Goal: Task Accomplishment & Management: Use online tool/utility

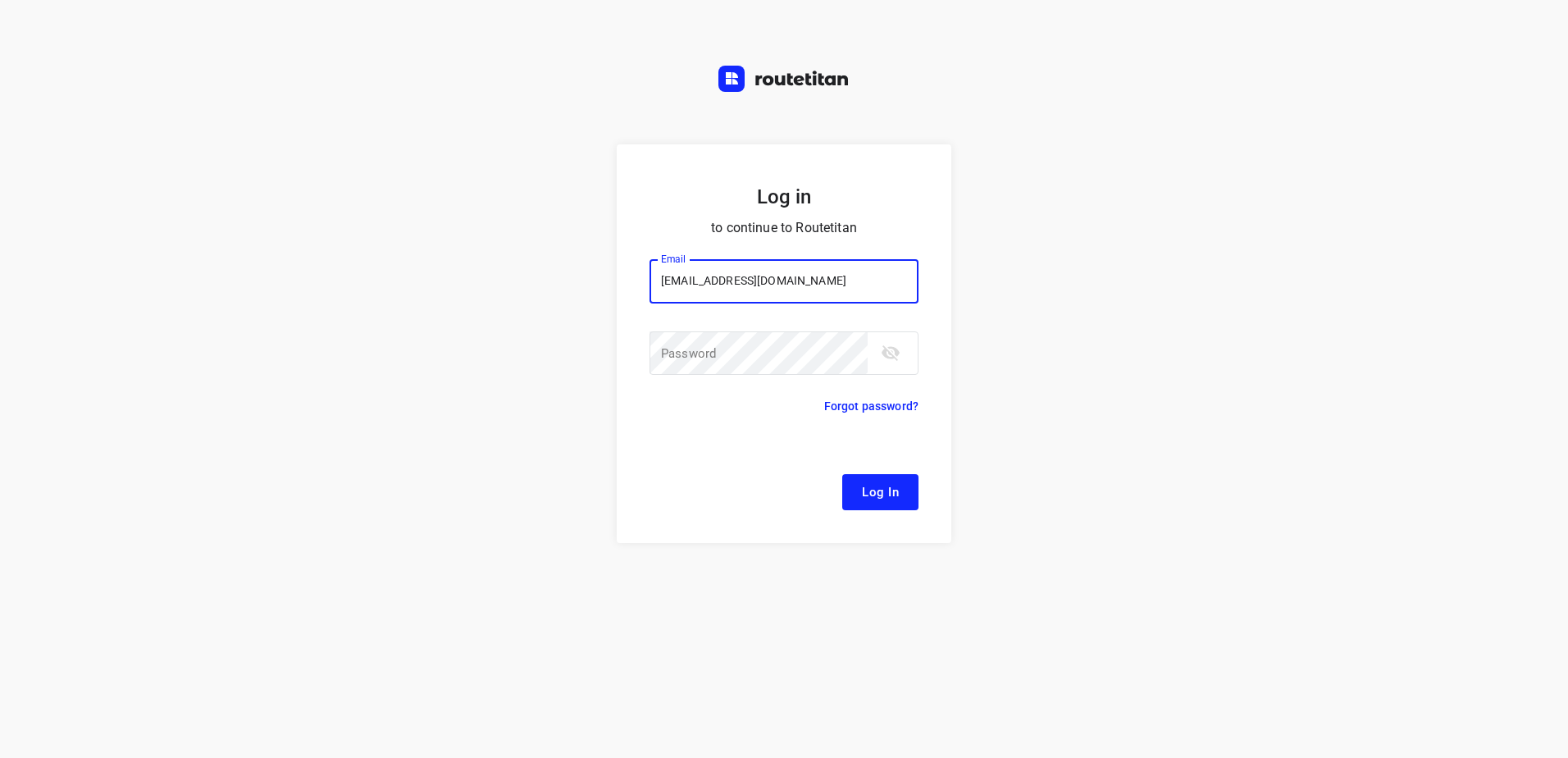
type input "remco@fruitopjewerk.nl"
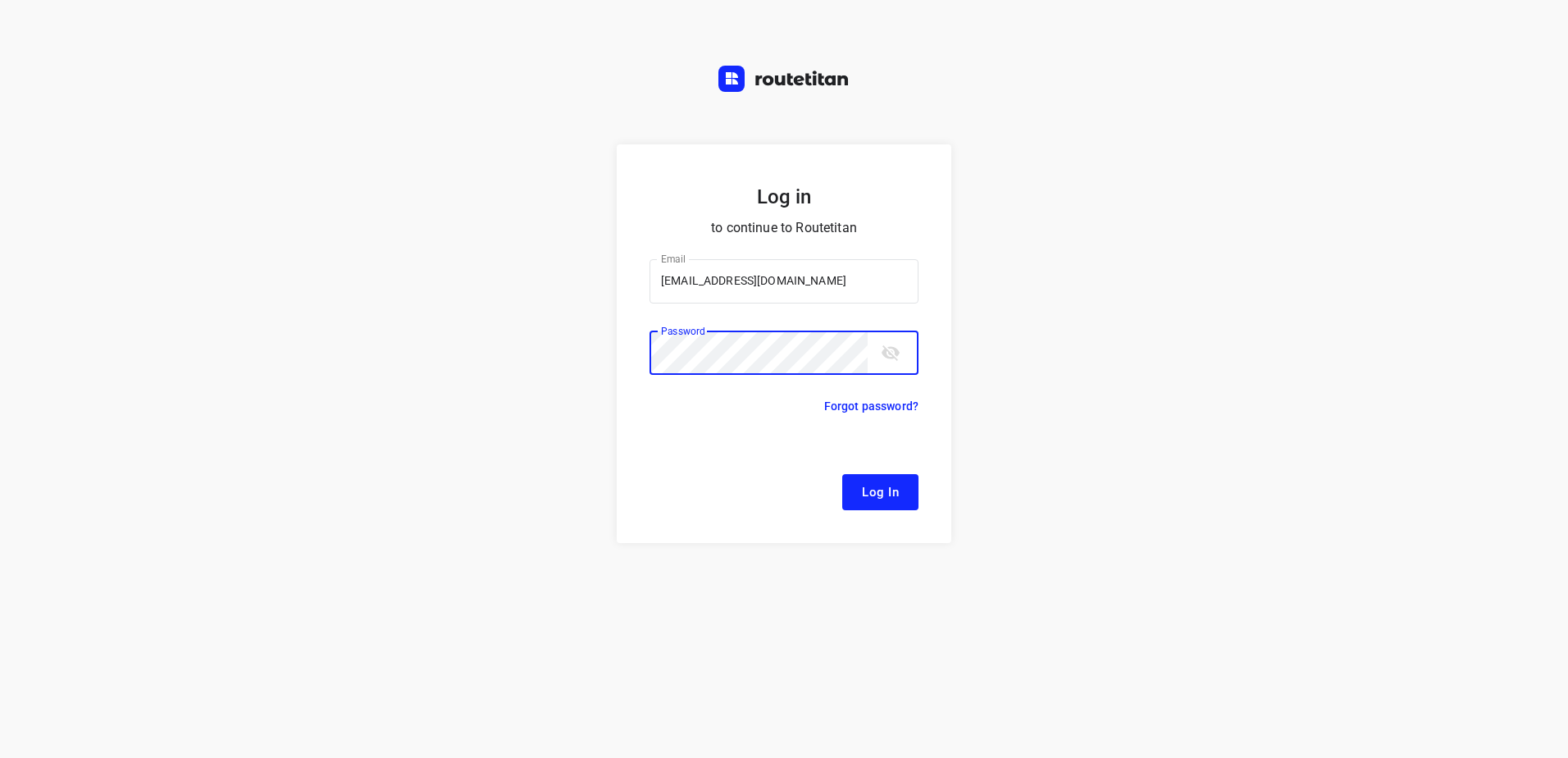
click at [842, 474] on button "Log In" at bounding box center [880, 492] width 76 height 36
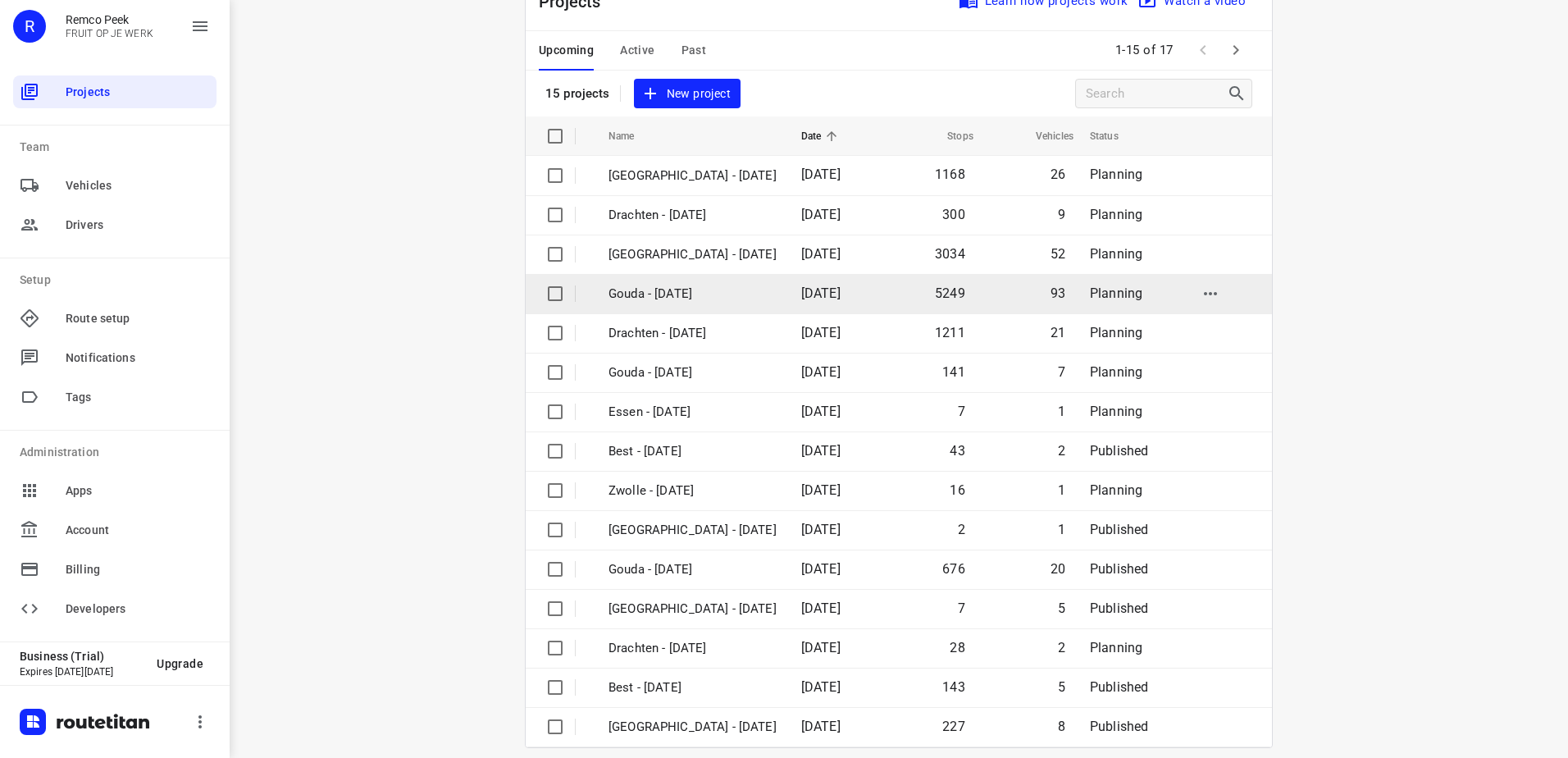
scroll to position [71, 0]
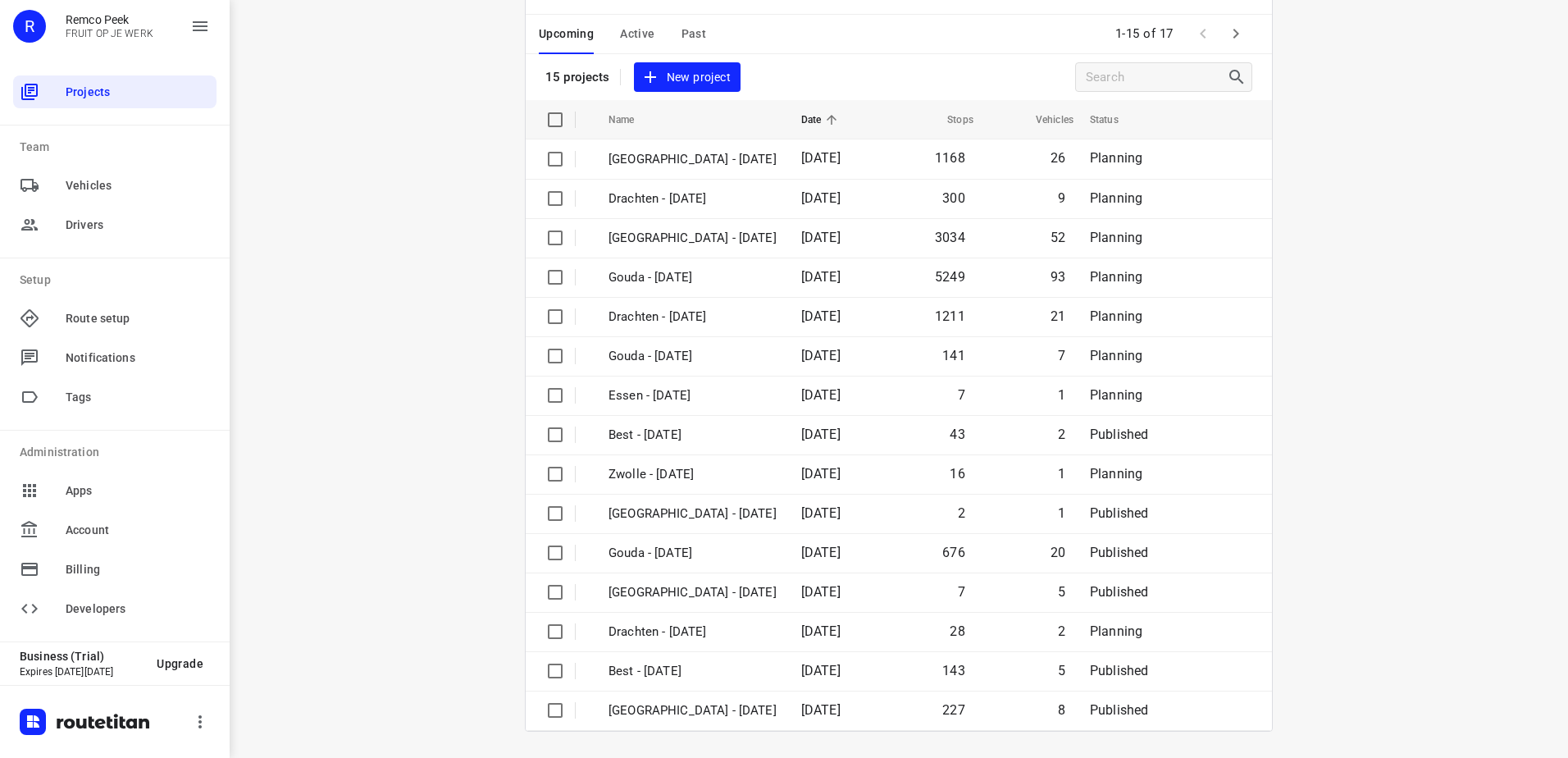
click at [637, 25] on span "Active" at bounding box center [637, 34] width 34 height 20
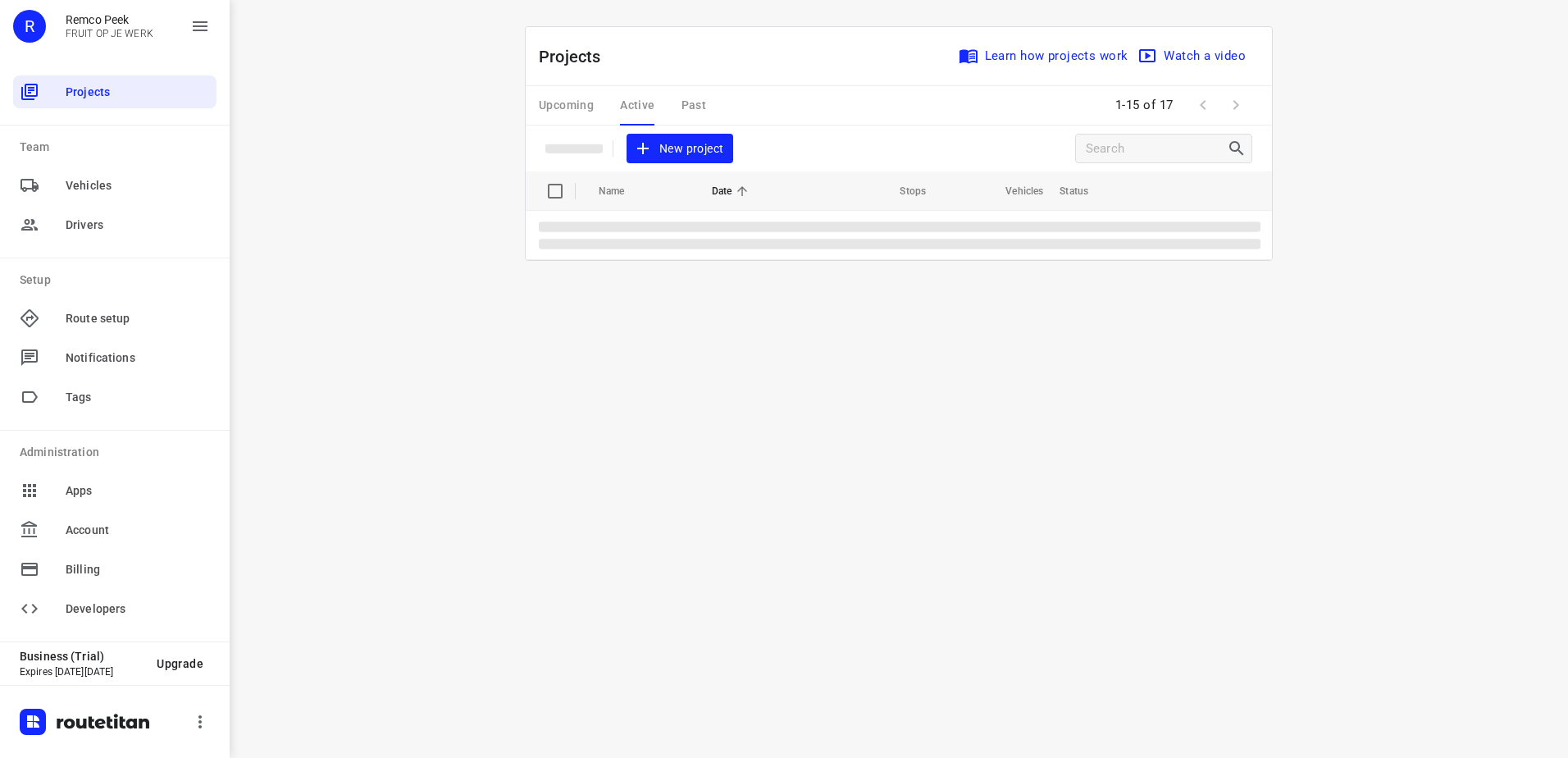
scroll to position [0, 0]
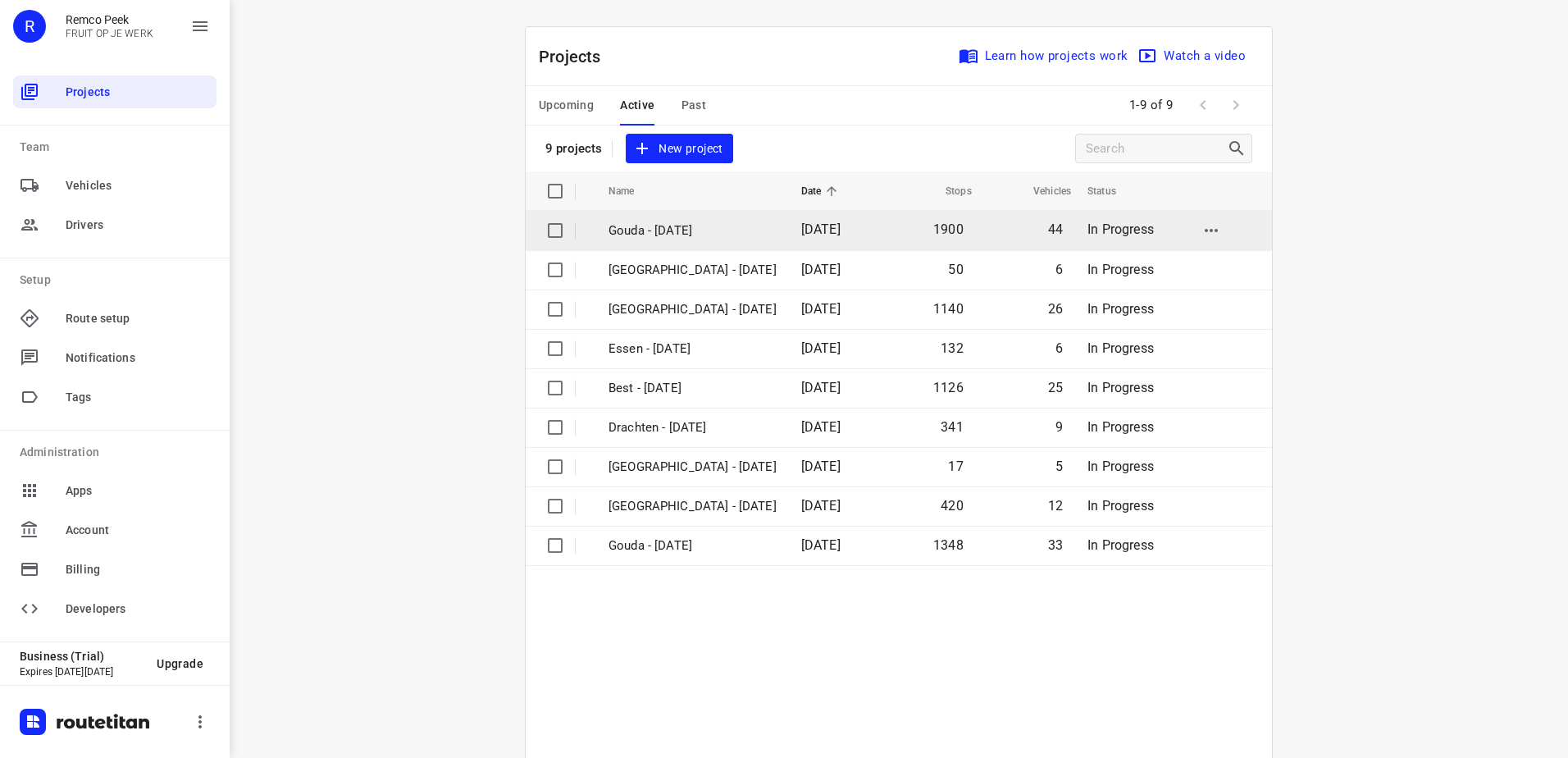
click at [703, 226] on p "Gouda - Wednesday" at bounding box center [692, 231] width 168 height 19
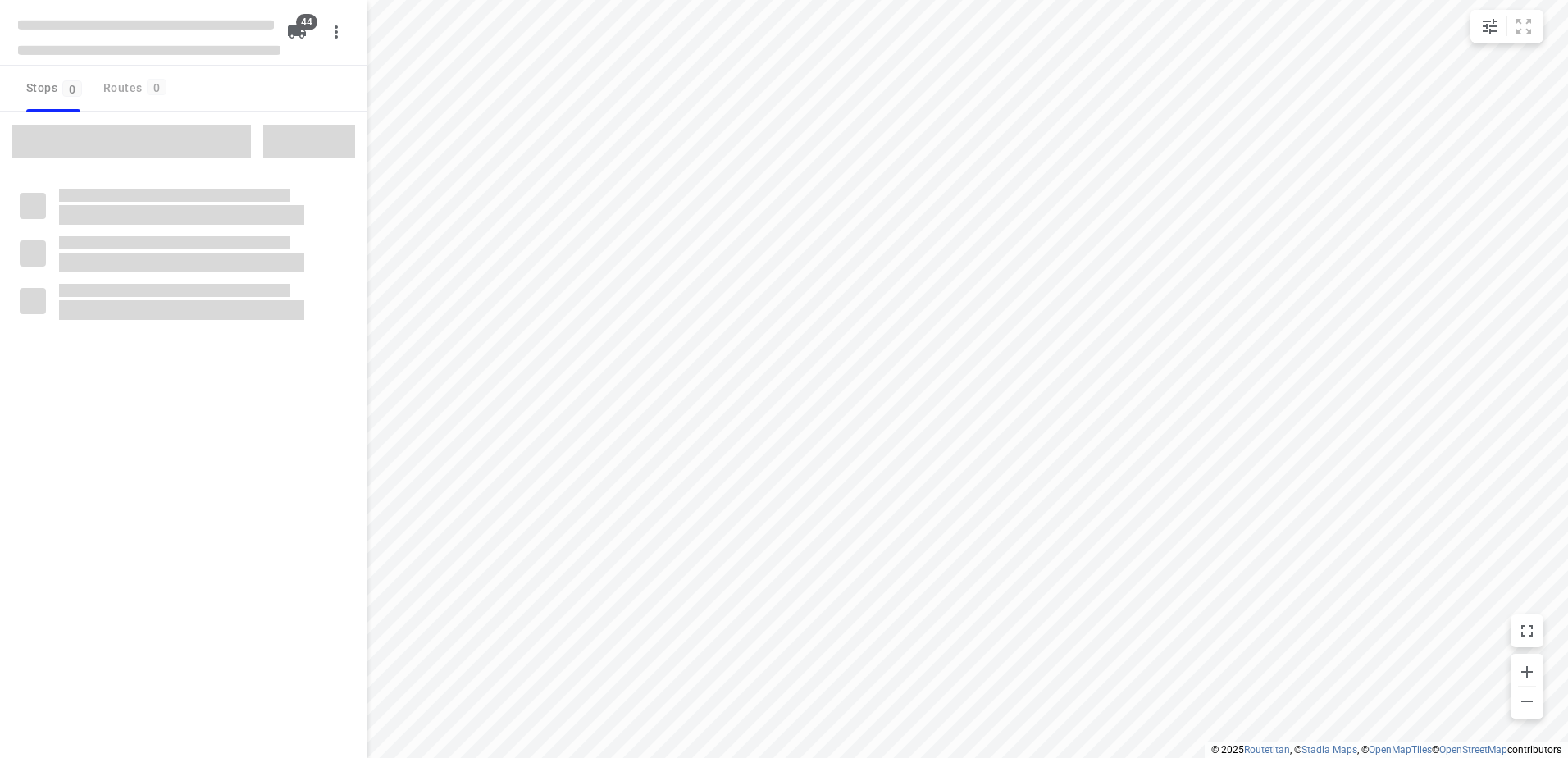
checkbox input "true"
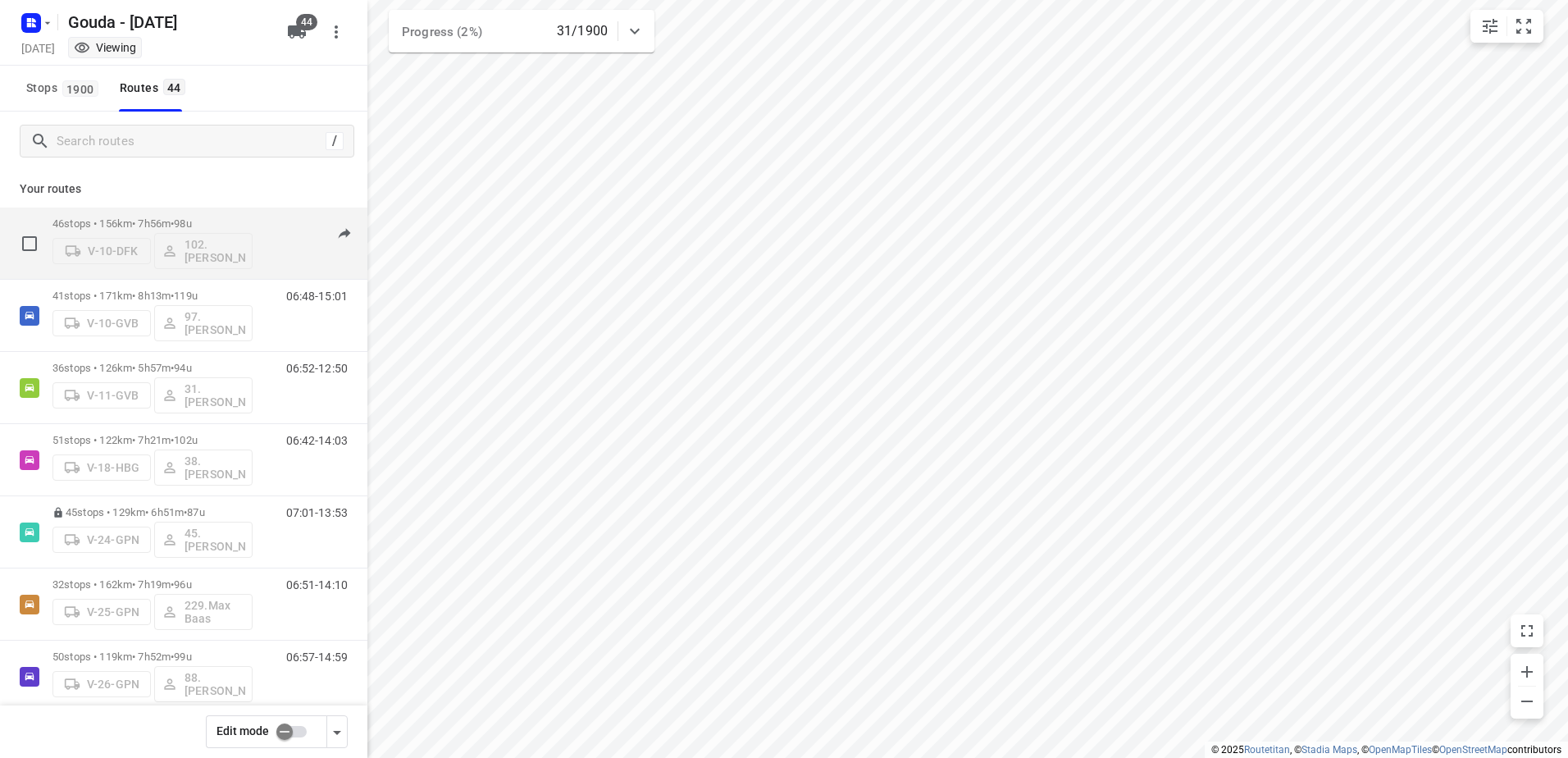
click at [228, 217] on div "46 stops • 156km • 7h56m • 98u V-10-DFK 102.Vincent Dekker" at bounding box center [153, 243] width 200 height 68
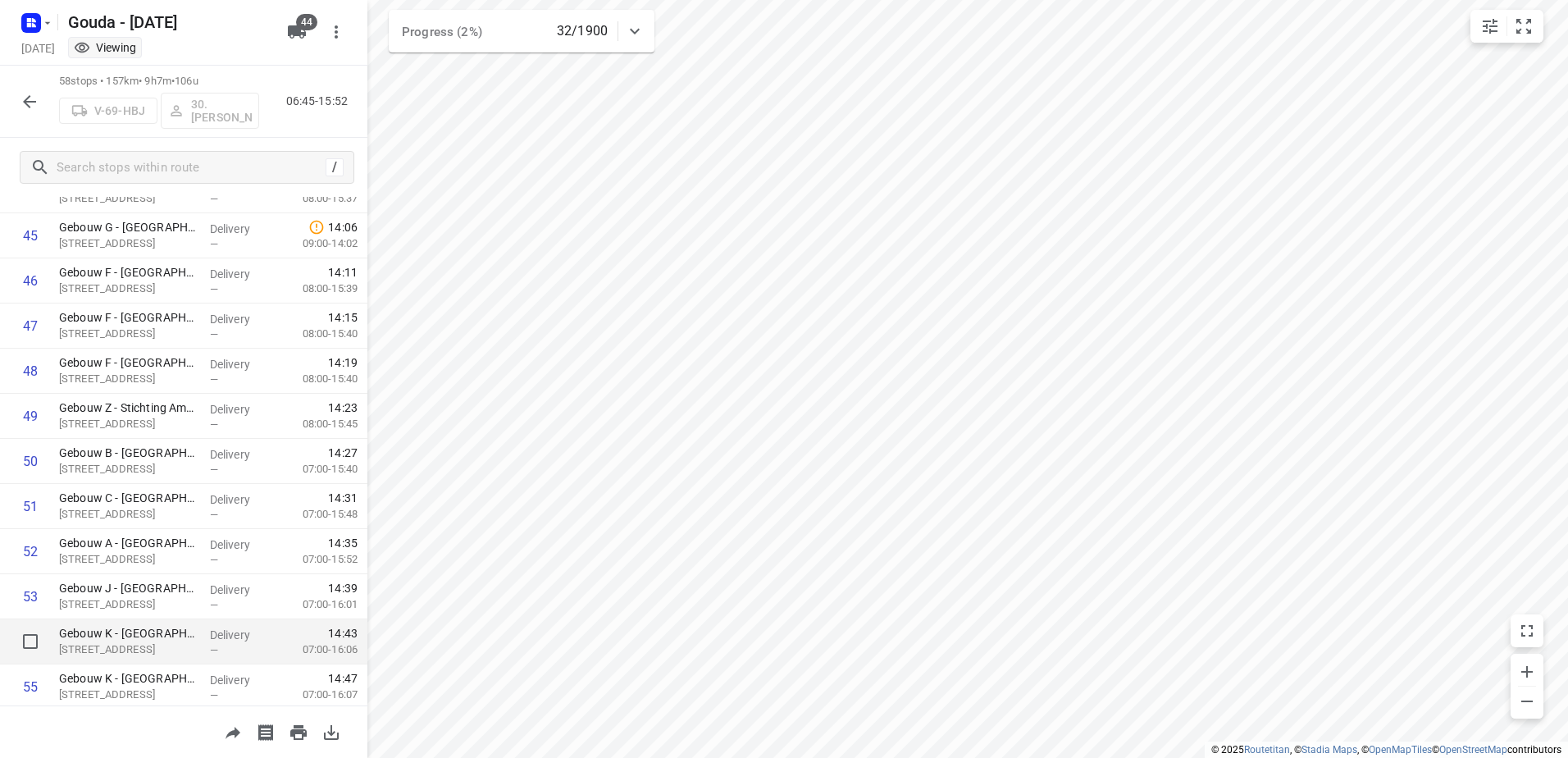
scroll to position [2235, 0]
click at [11, 89] on div "58 stops • 157km • 9h7m • 106u V-69-HBJ 30.Robin Brakeboer 06:45-15:52" at bounding box center [183, 102] width 368 height 72
click at [32, 104] on icon "button" at bounding box center [29, 101] width 19 height 19
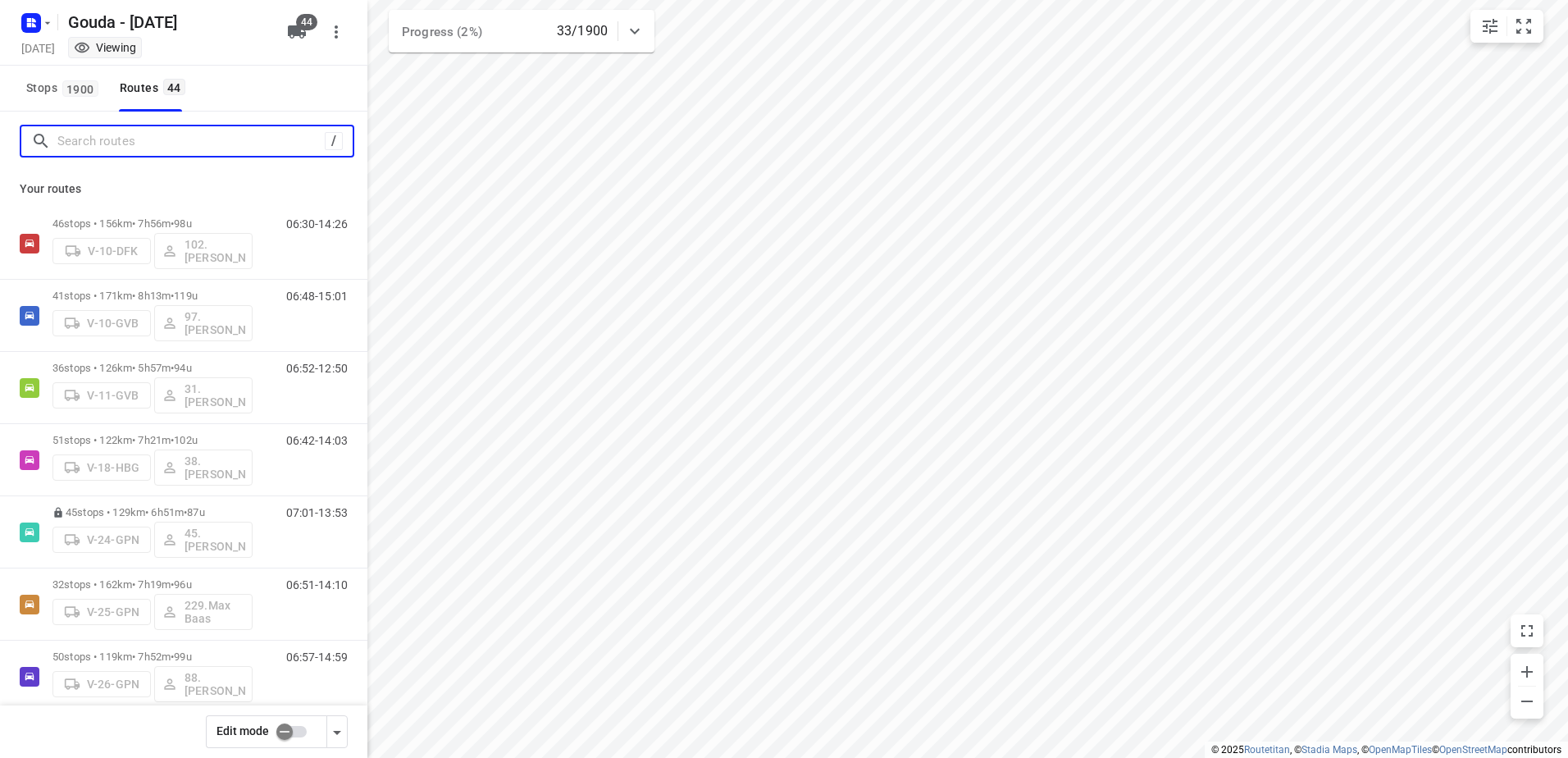
click at [106, 148] on input "Search routes" at bounding box center [191, 141] width 268 height 25
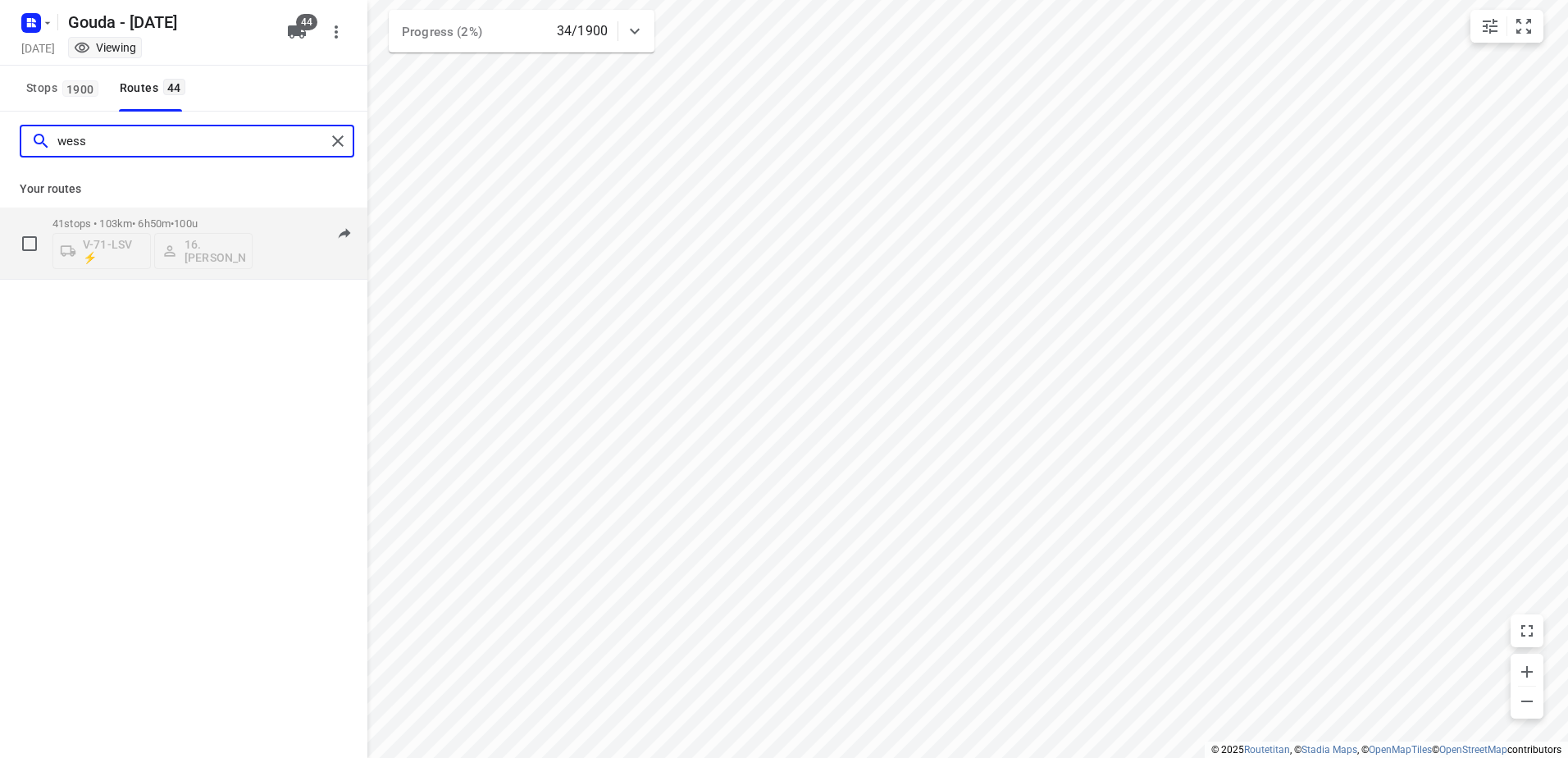
type input "wess"
click at [226, 226] on div "41 stops • 103km • 6h50m • 100u V-71-LSV ⚡ 16.Wessel Langhorst" at bounding box center [153, 244] width 200 height 52
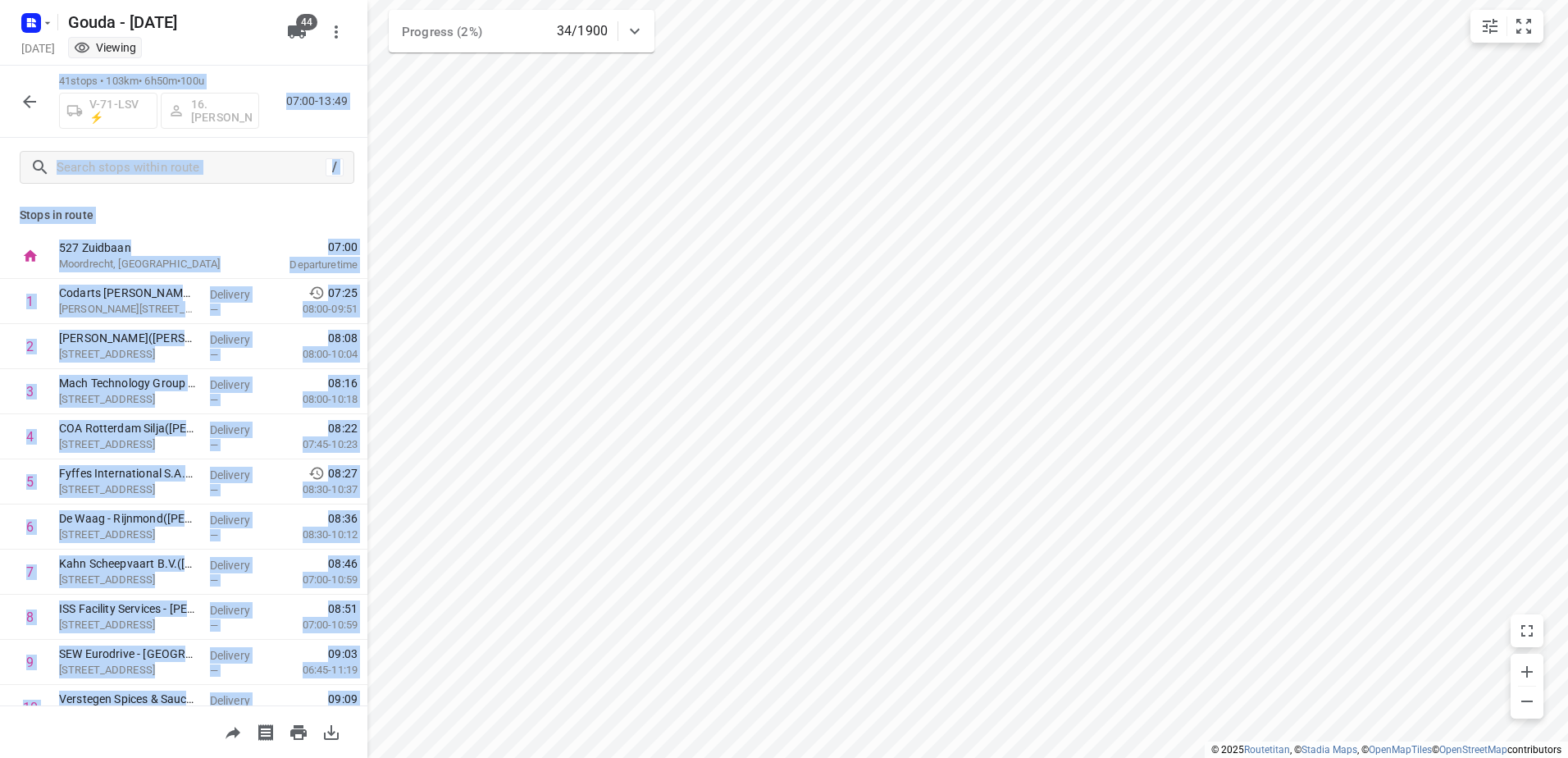
drag, startPoint x: 226, startPoint y: 226, endPoint x: 231, endPoint y: 240, distance: 14.9
click at [225, 225] on div "Stops in route 527 Zuidbaan Moordrecht, Netherlands 07:00 Departure time 1 Coda…" at bounding box center [183, 450] width 368 height 509
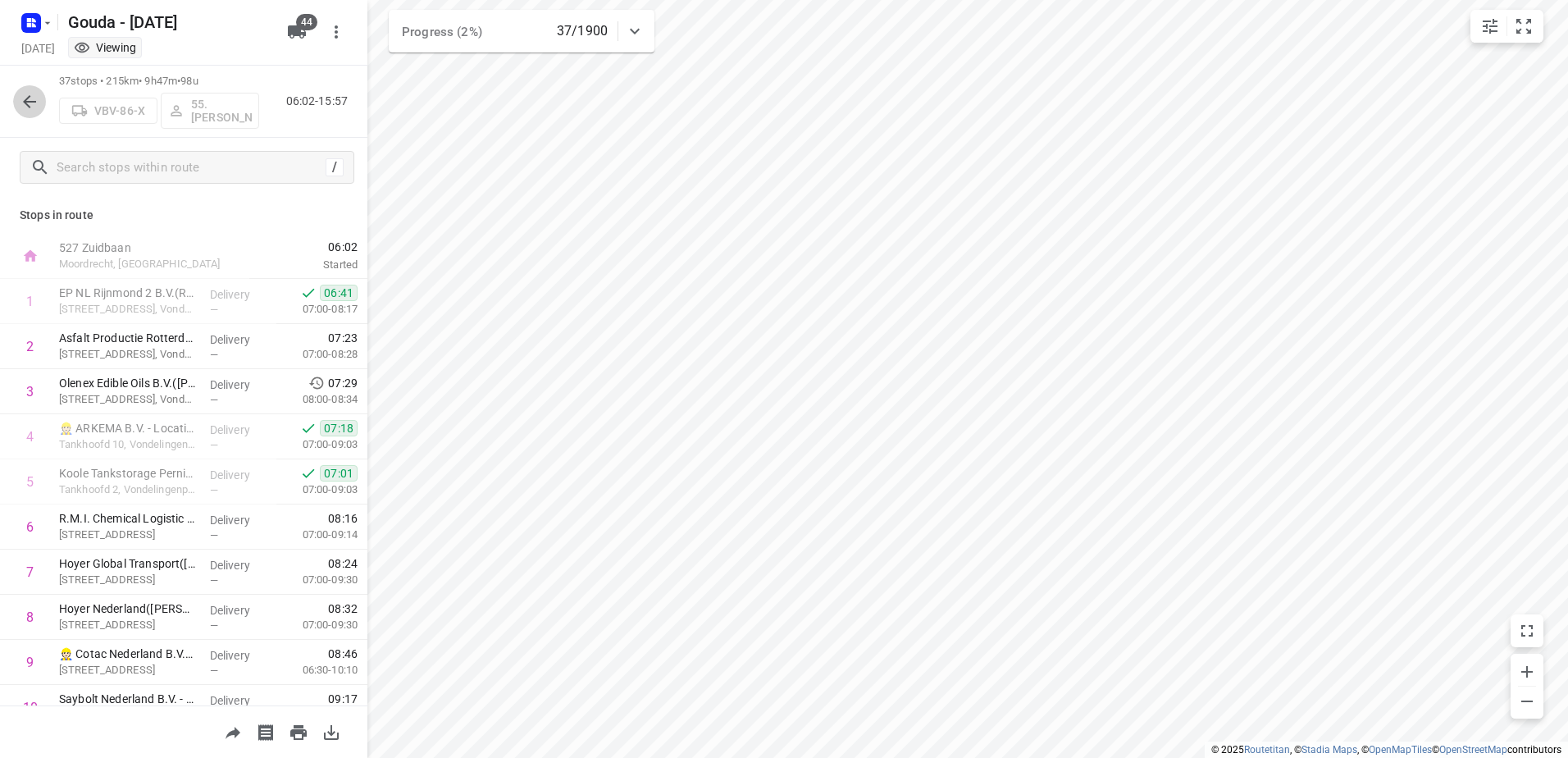
click at [32, 95] on icon "button" at bounding box center [29, 101] width 19 height 19
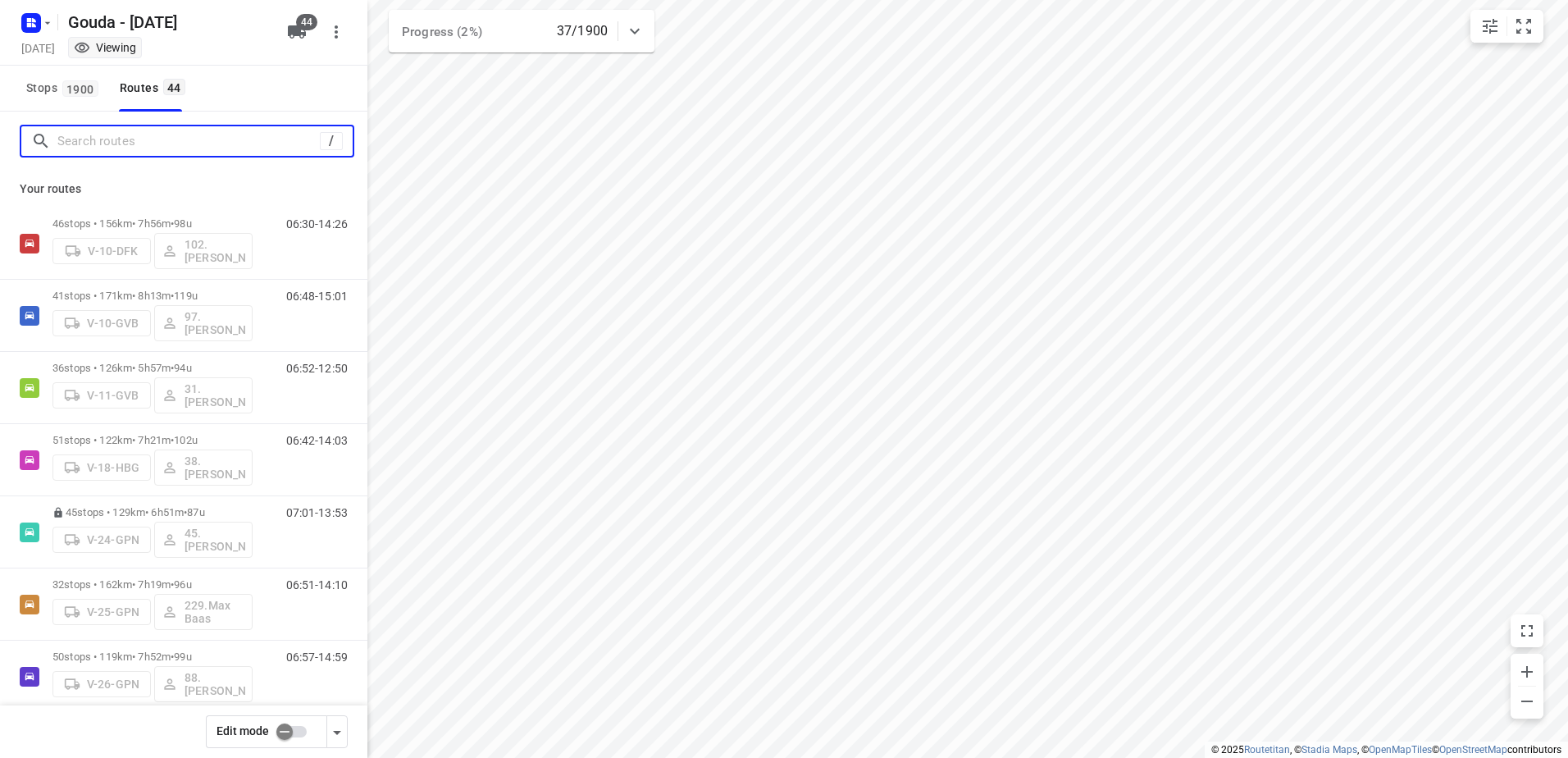
click at [89, 133] on input "Search routes" at bounding box center [188, 141] width 262 height 25
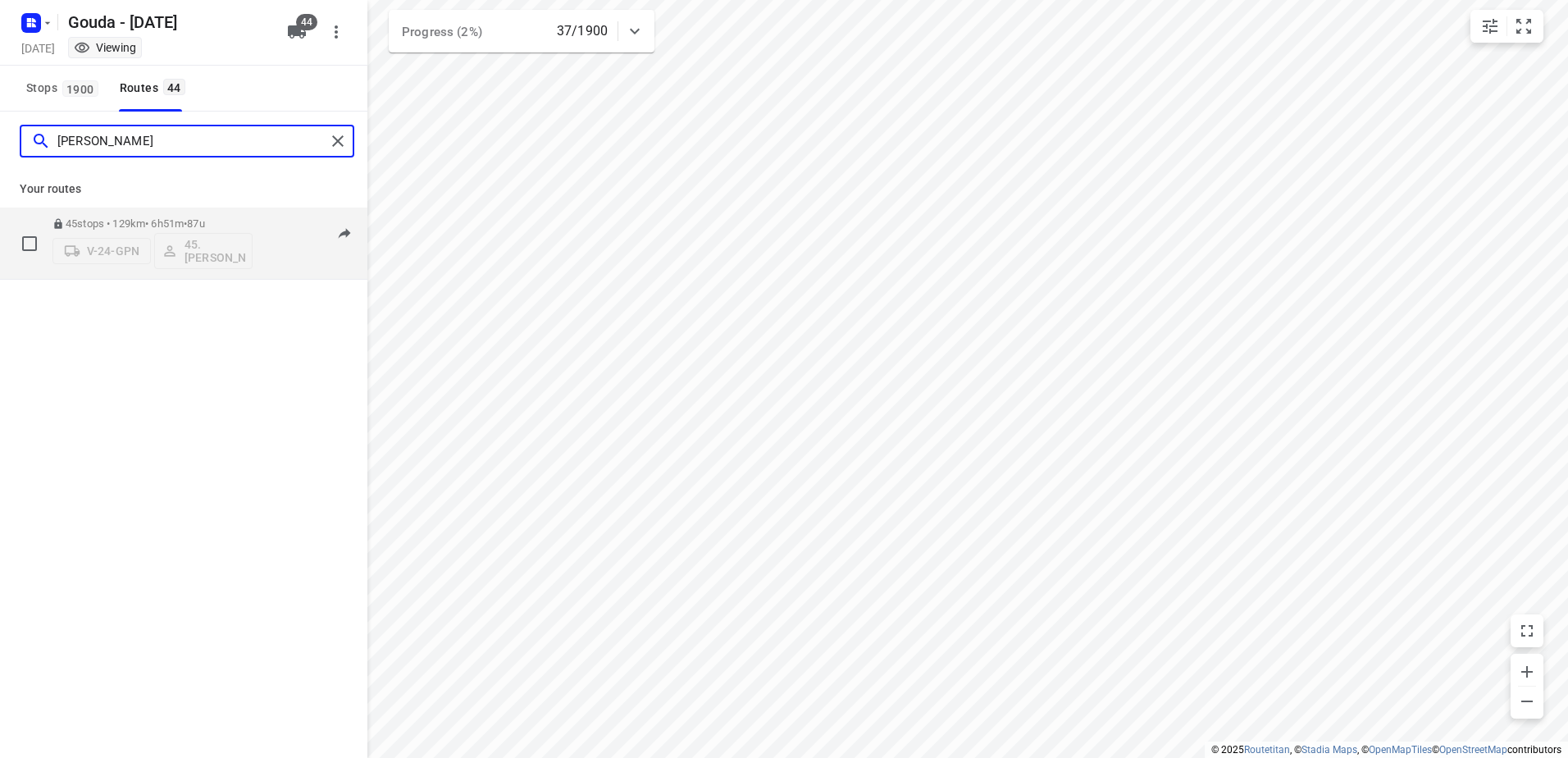
type input "dani"
click at [170, 210] on div "45 stops • 129km • 6h51m • 87u V-24-GPN 45.Daniël van der Maas" at bounding box center [153, 243] width 200 height 68
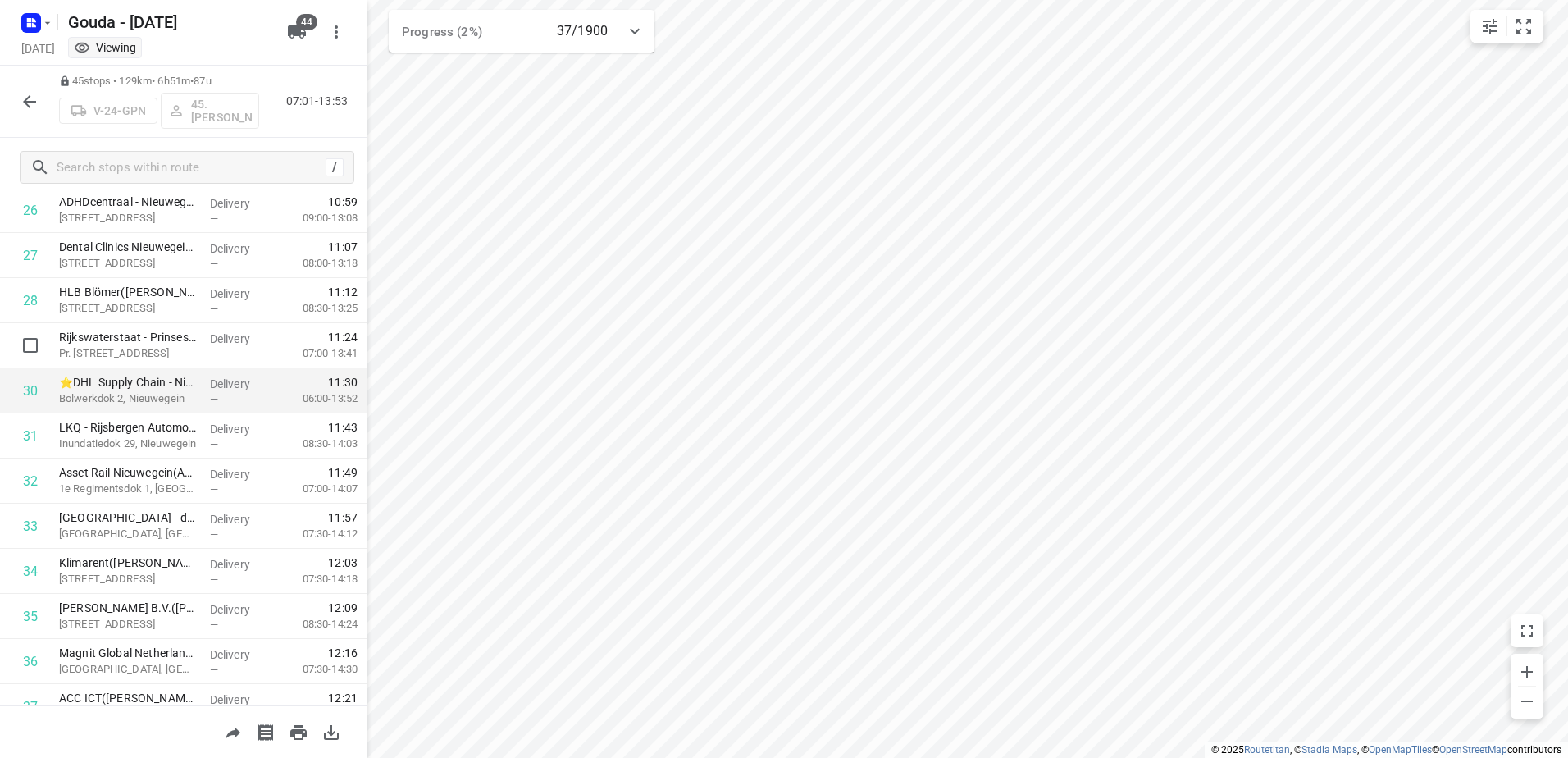
scroll to position [1649, 0]
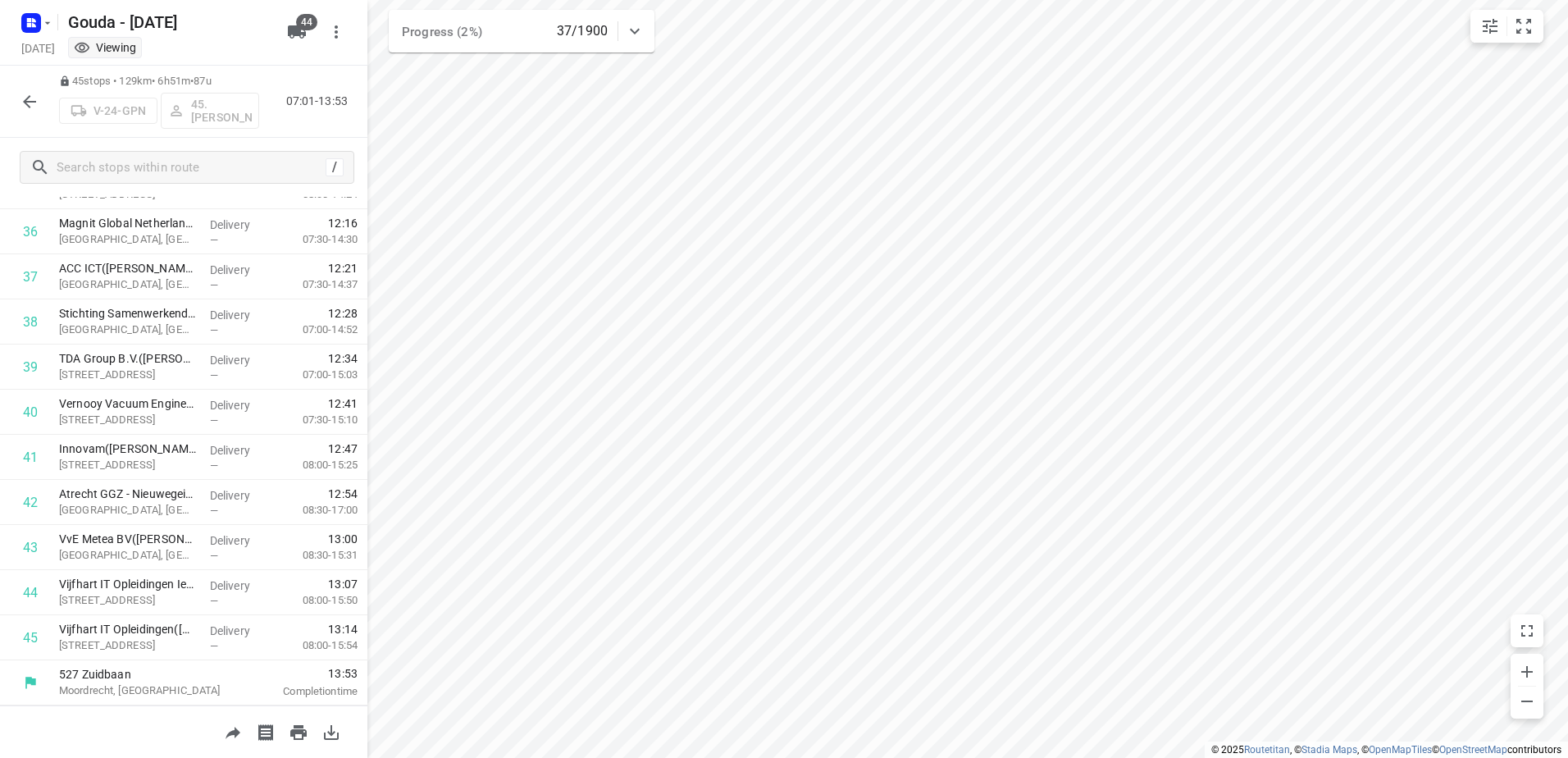
click at [22, 104] on icon "button" at bounding box center [29, 101] width 19 height 19
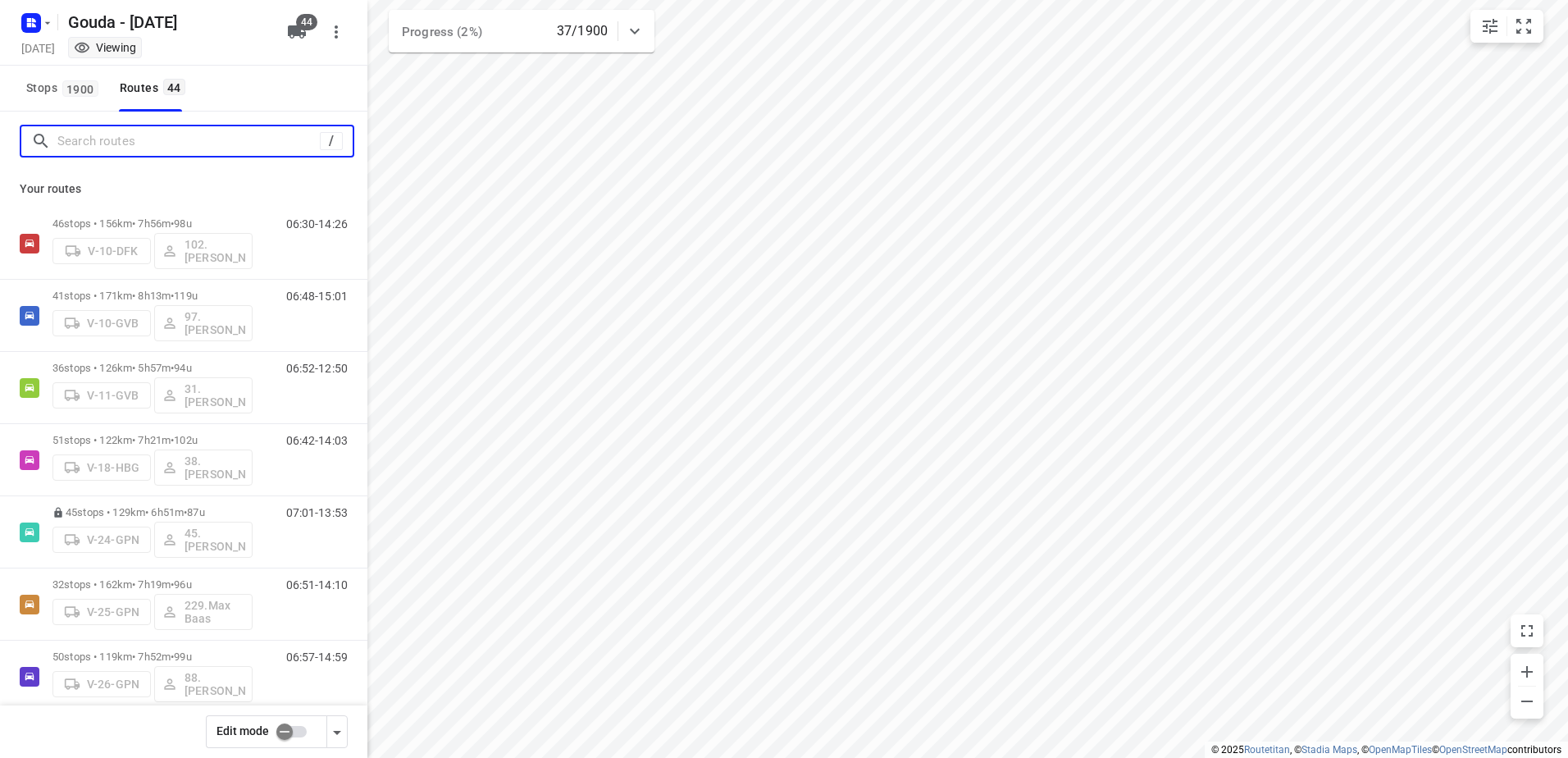
click at [66, 133] on input "Search routes" at bounding box center [188, 141] width 262 height 25
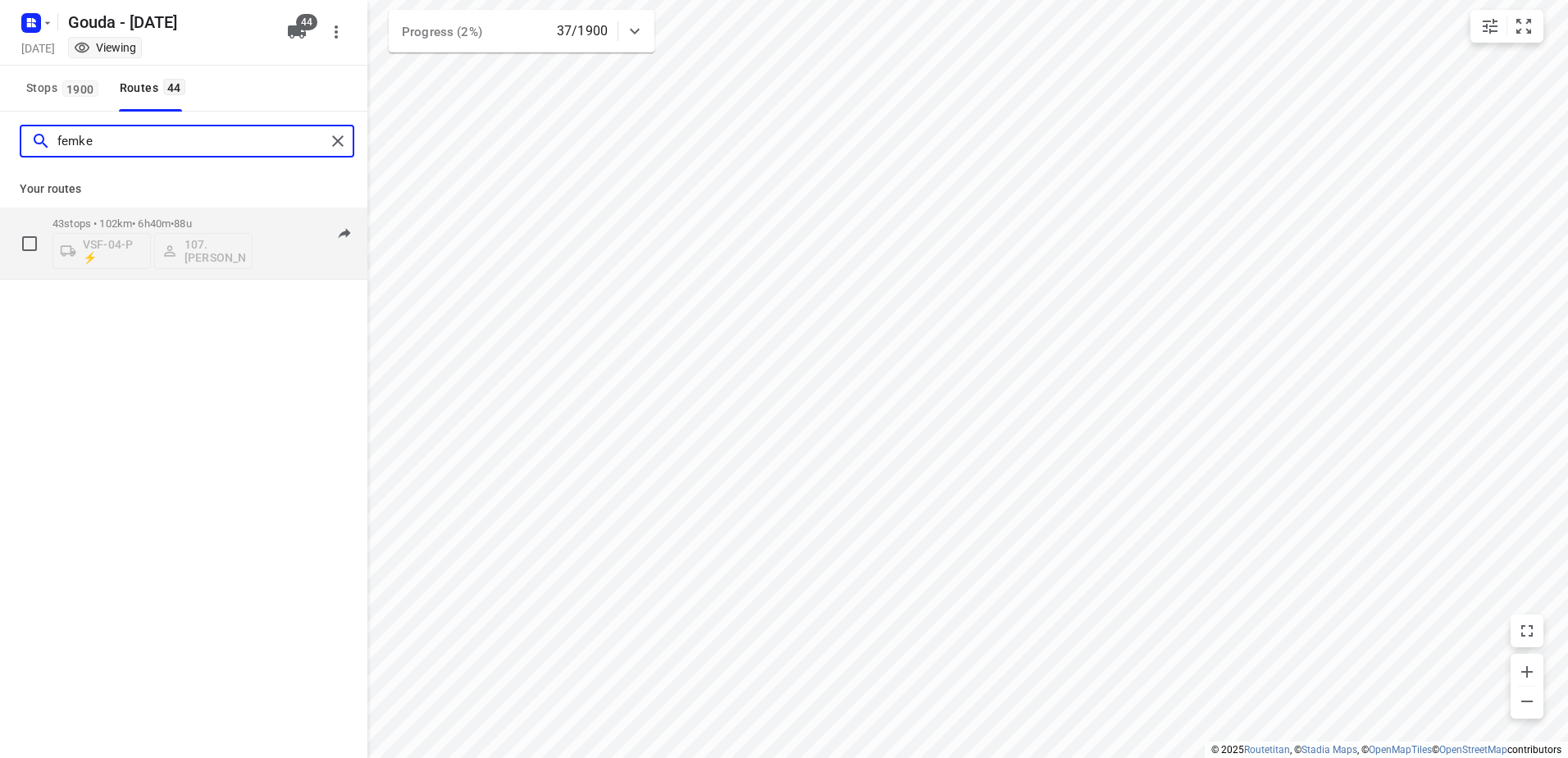
type input "femke"
click at [120, 215] on div "43 stops • 102km • 6h40m • 88u VSF-04-P ⚡ 107.Femke Bogaards" at bounding box center [153, 243] width 200 height 68
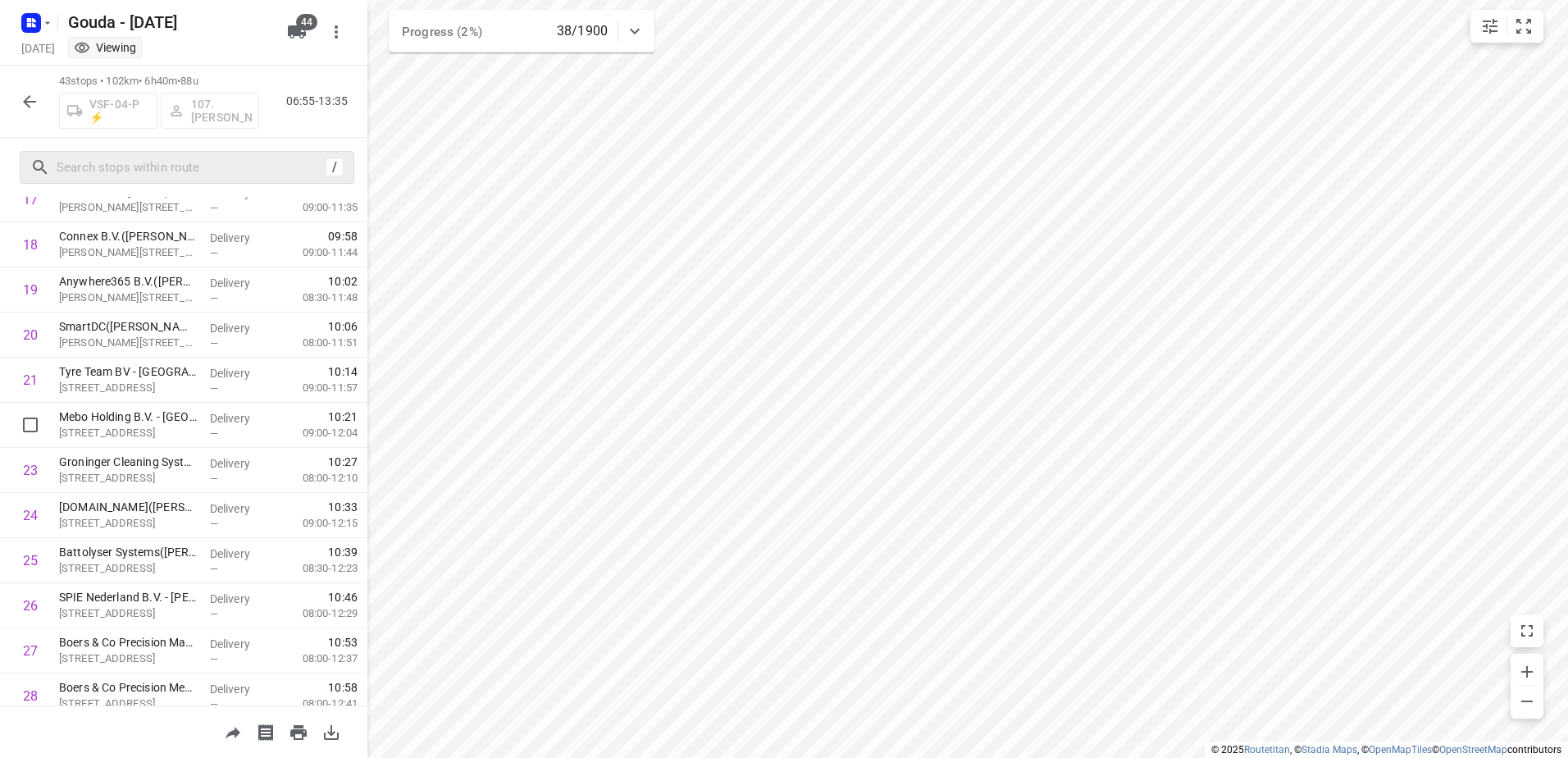
scroll to position [984, 0]
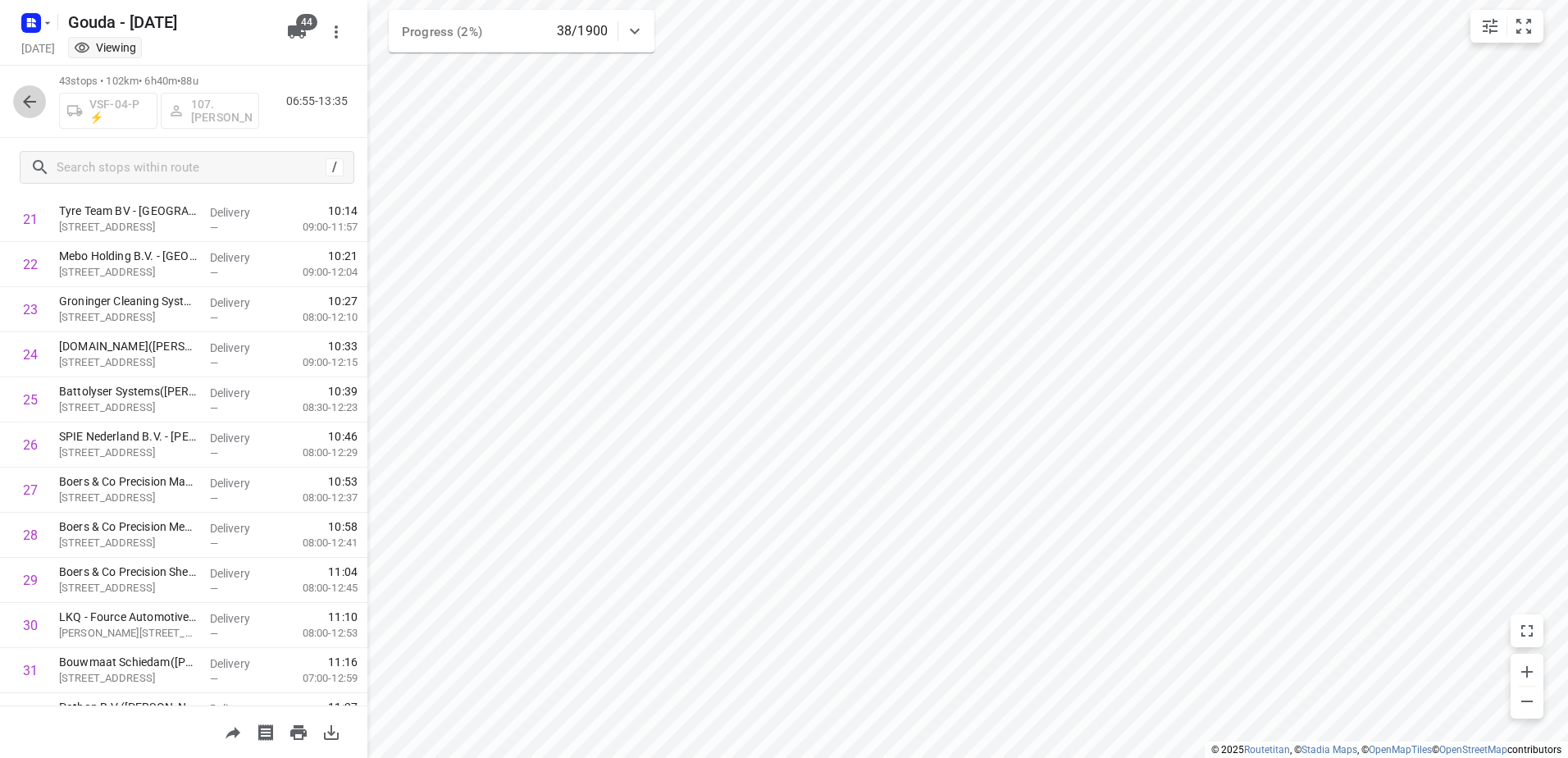
click at [35, 95] on icon "button" at bounding box center [29, 101] width 19 height 19
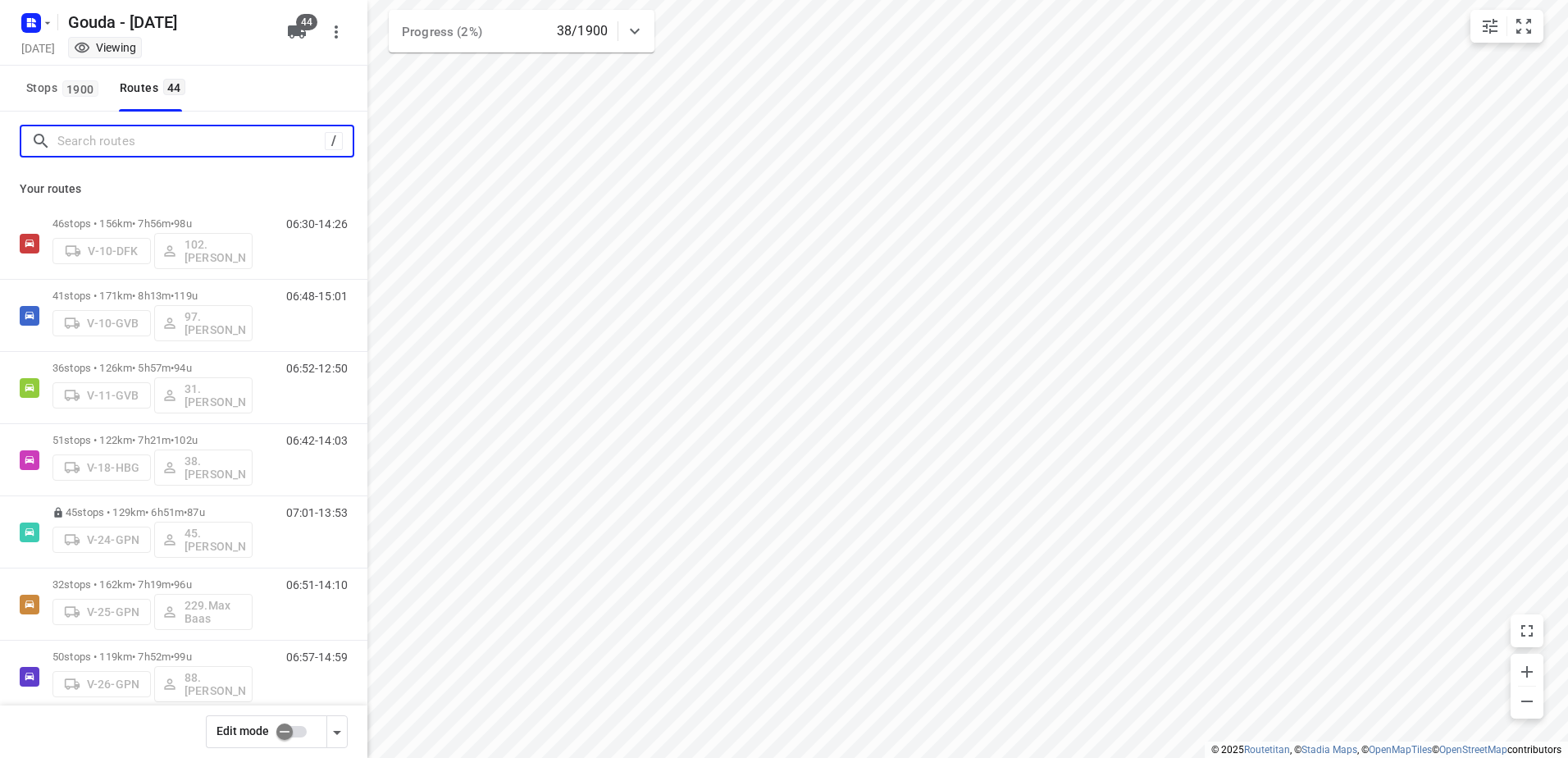
click at [185, 150] on input "Search routes" at bounding box center [191, 141] width 268 height 25
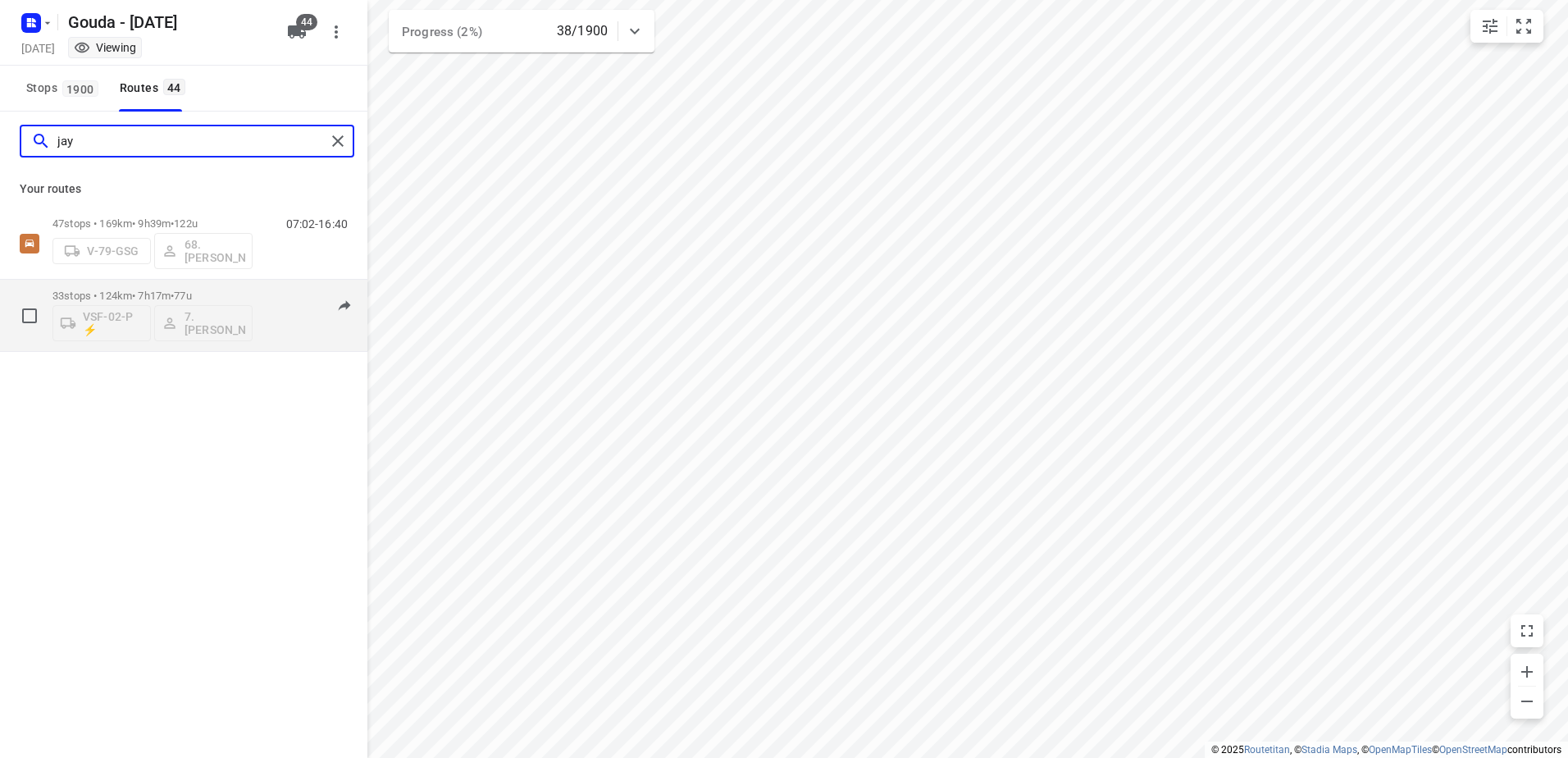
type input "jay"
click at [188, 287] on div "33 stops • 124km • 7h17m • 77u VSF-02-P ⚡ 7.Jayvey van Tricht" at bounding box center [153, 315] width 200 height 68
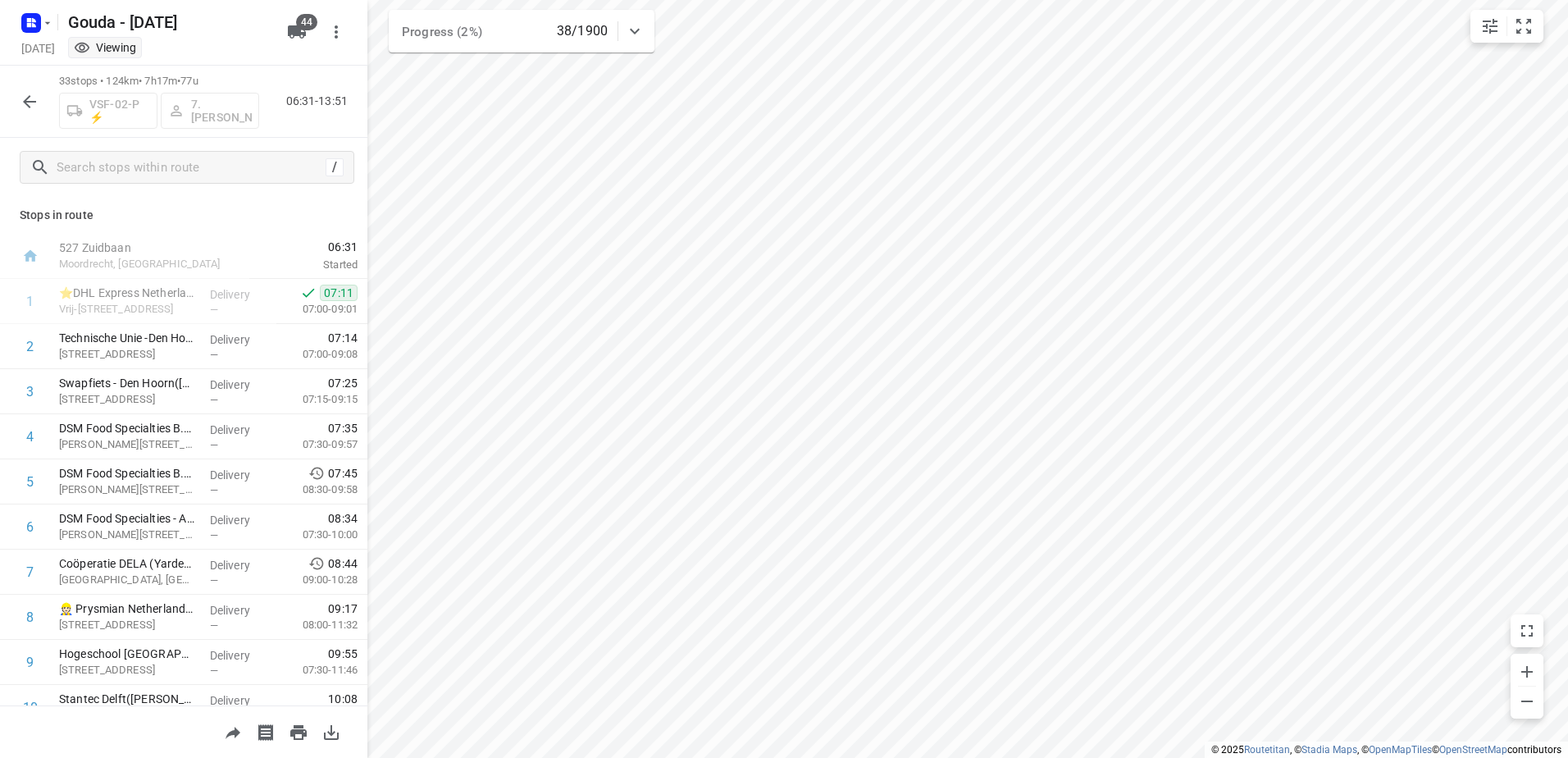
click at [39, 96] on button "button" at bounding box center [29, 101] width 32 height 32
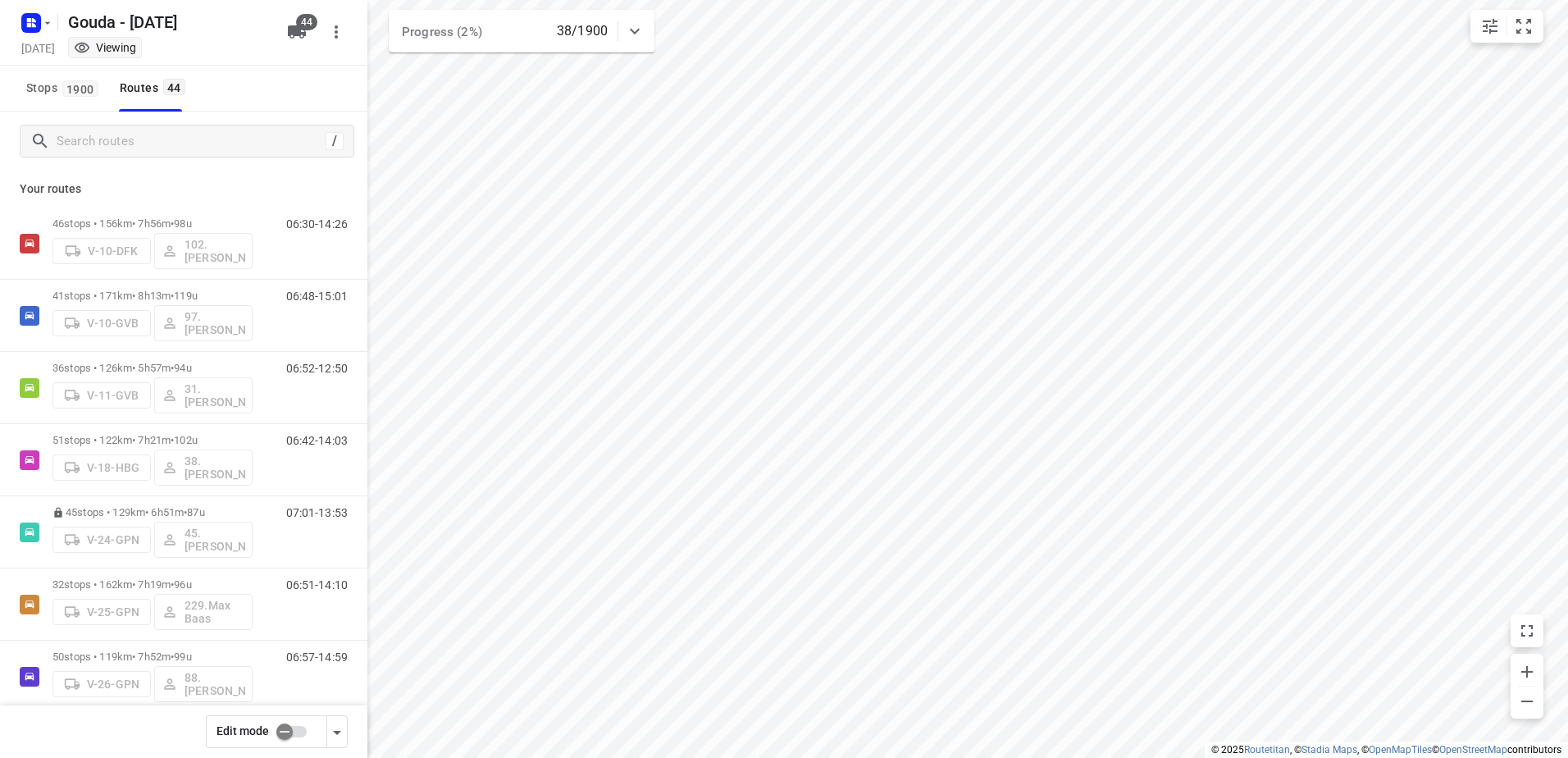
click at [144, 160] on div "/" at bounding box center [183, 141] width 368 height 59
click at [149, 151] on input "Search routes" at bounding box center [205, 141] width 296 height 25
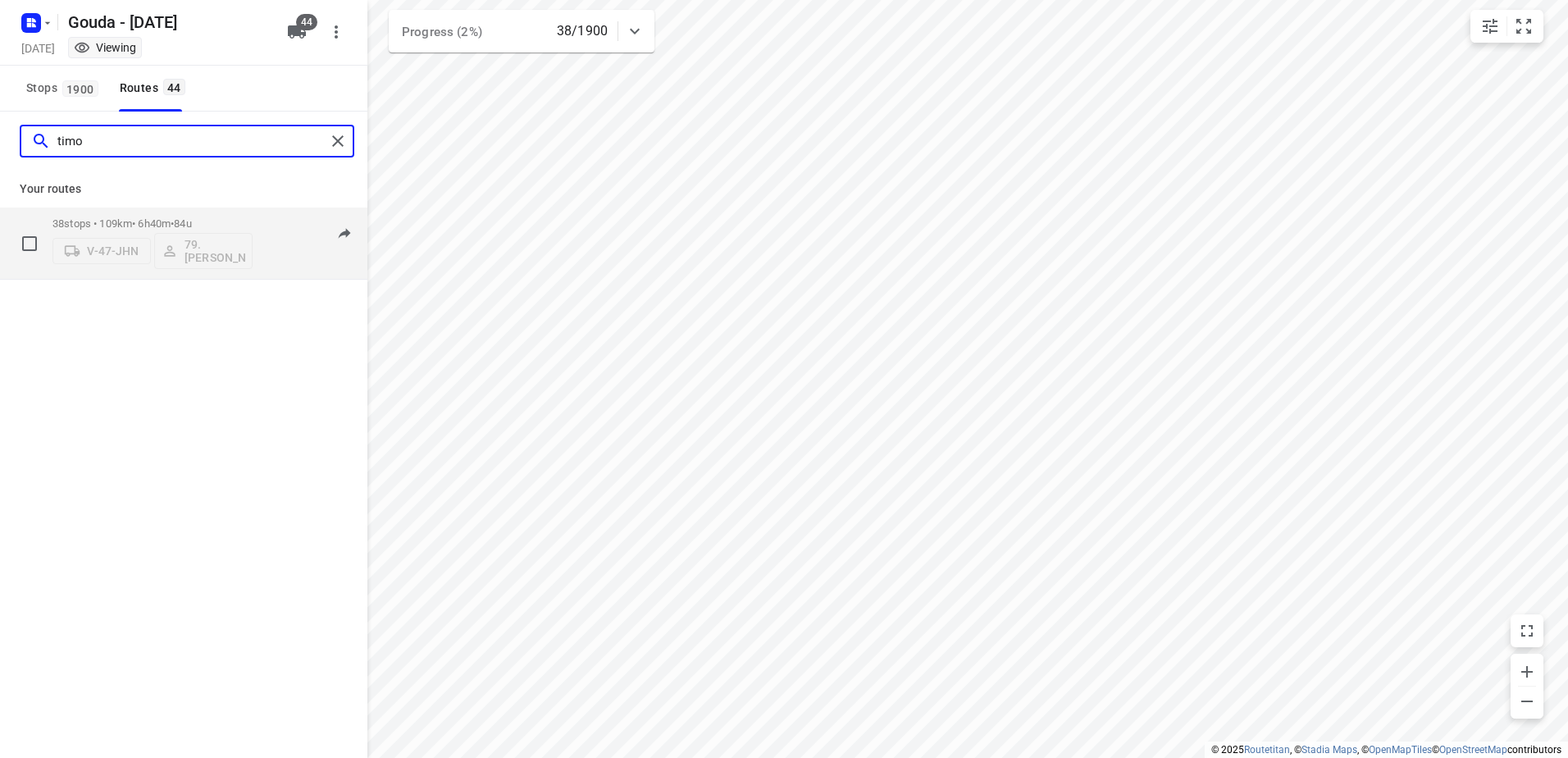
type input "timo"
click at [77, 219] on p "38 stops • 109km • 6h40m • 84u" at bounding box center [153, 223] width 200 height 12
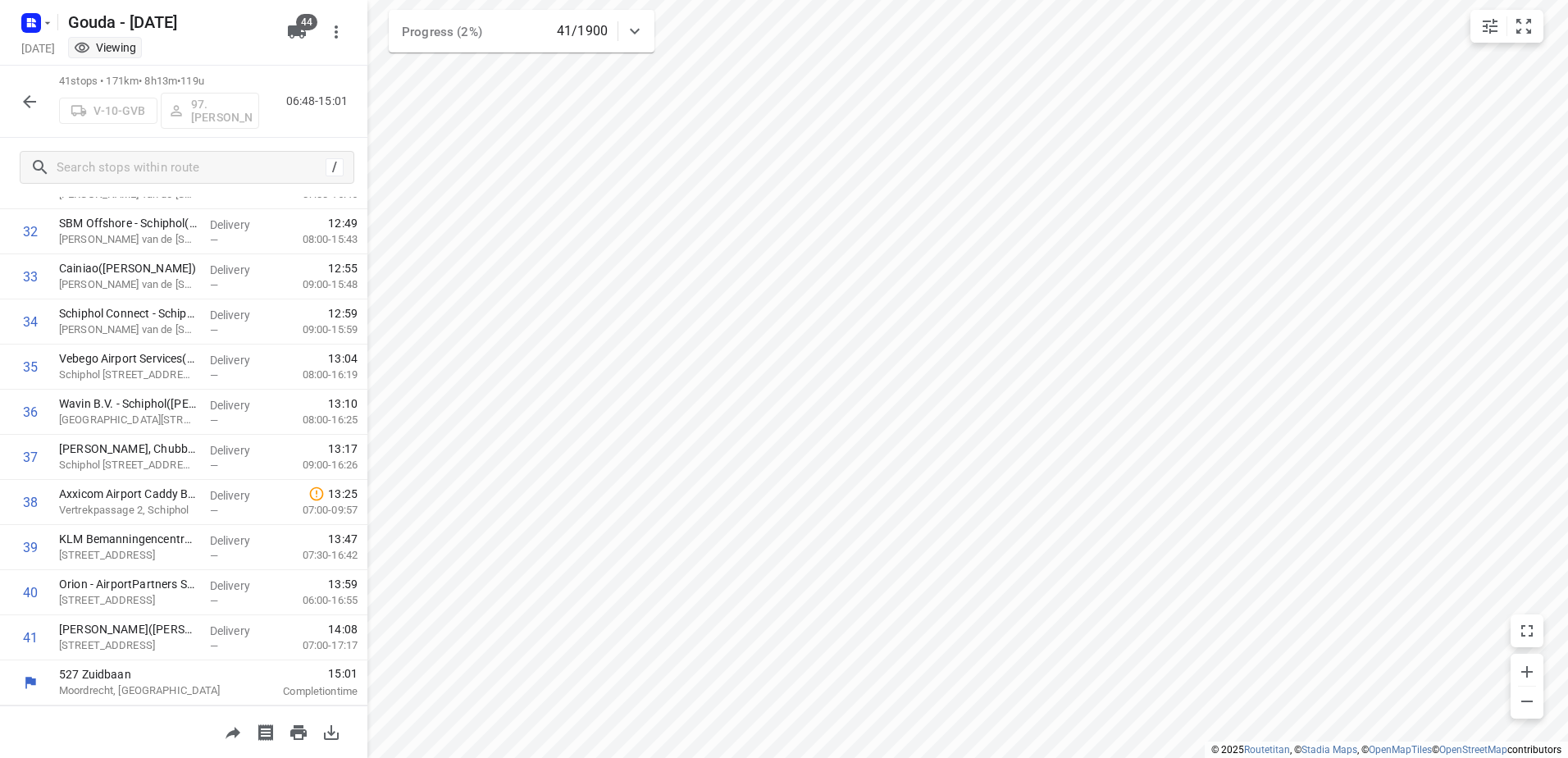
scroll to position [1468, 0]
click at [27, 96] on icon "button" at bounding box center [29, 101] width 19 height 19
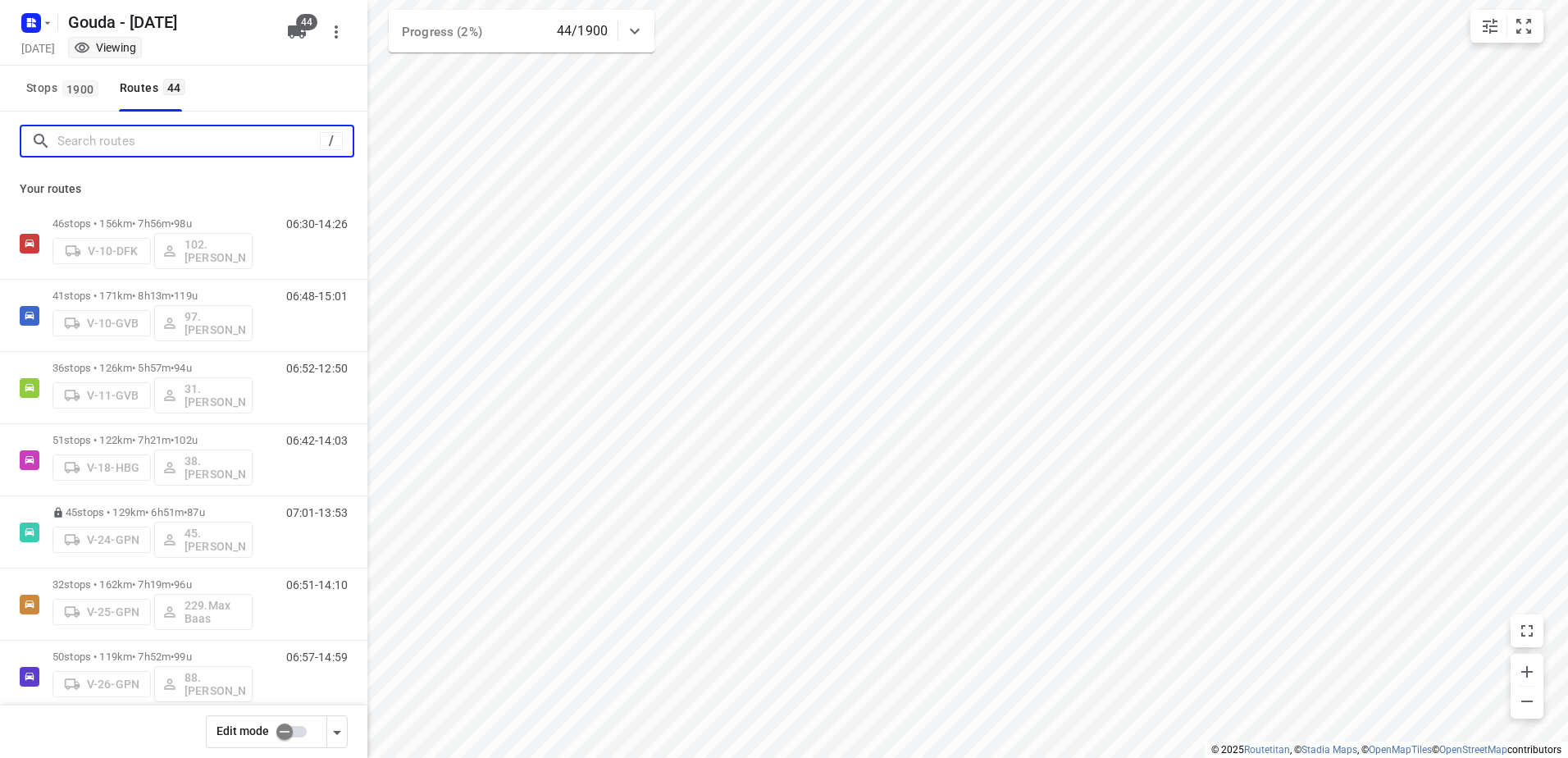
click at [122, 145] on input "Search routes" at bounding box center [188, 141] width 262 height 25
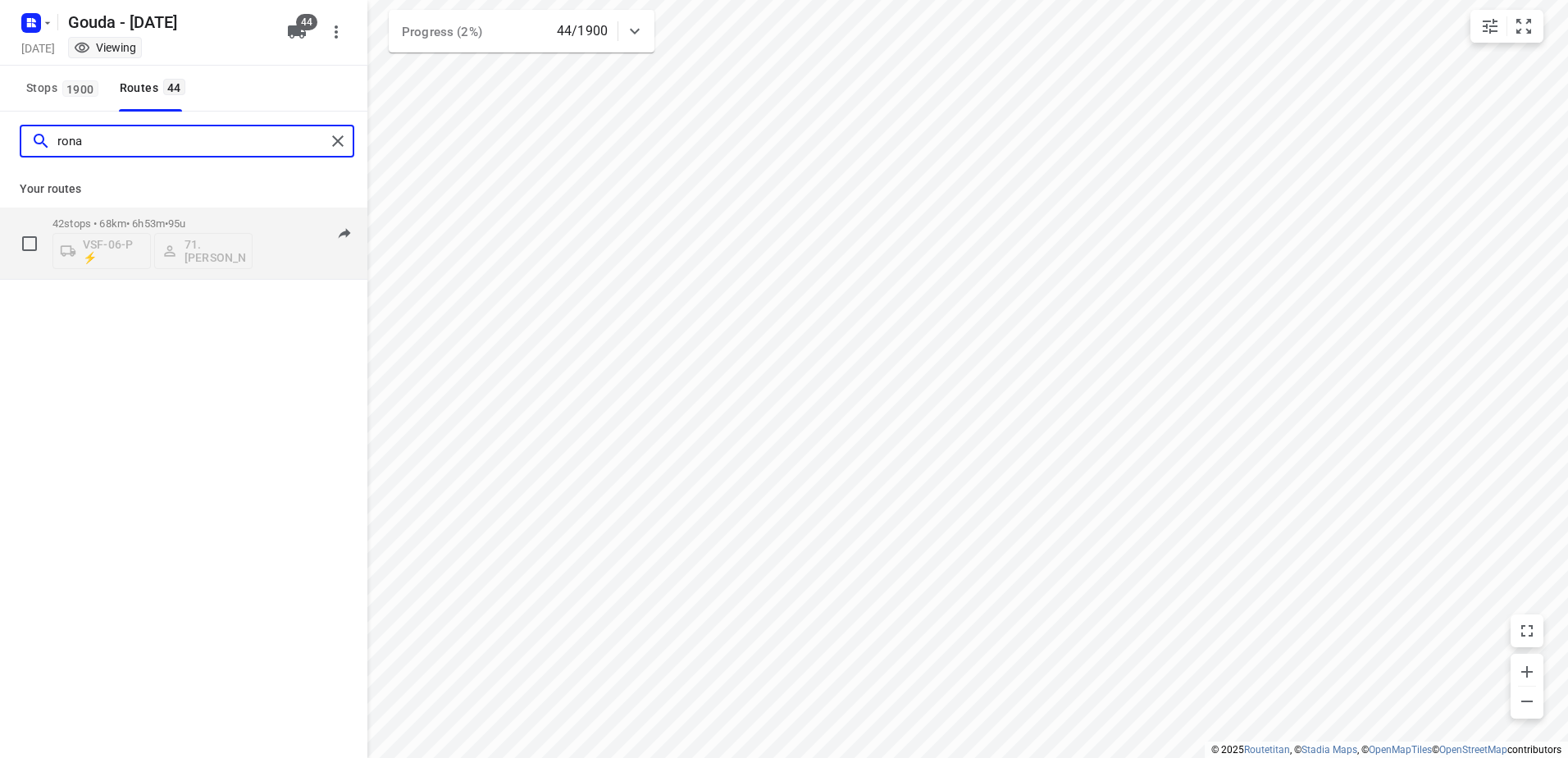
type input "rona"
click at [143, 217] on div "42 stops • 68km • 6h53m • 95u VSF-06-P ⚡ 71. Ronald Oudijk" at bounding box center [153, 243] width 200 height 68
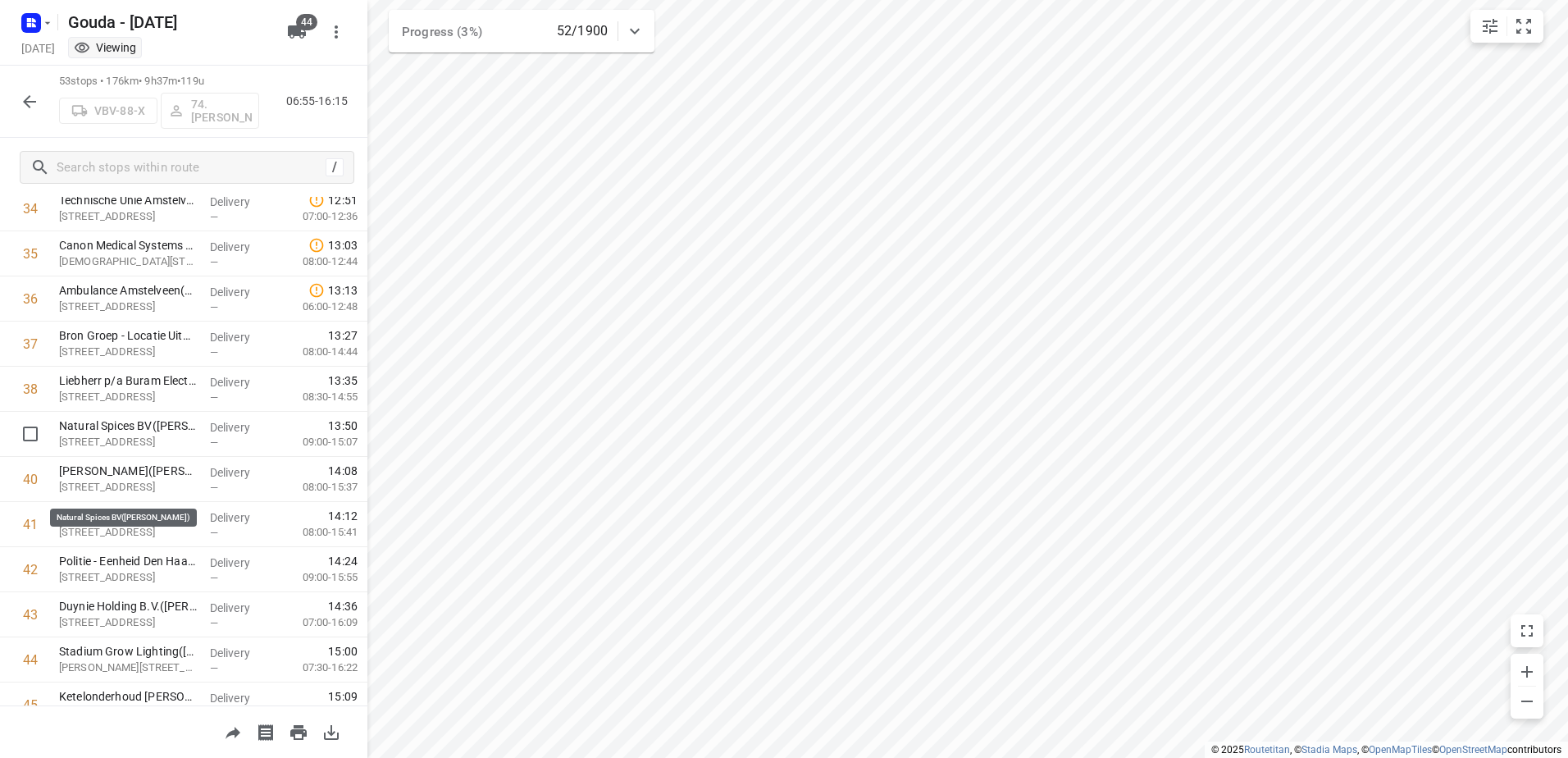
scroll to position [1517, 0]
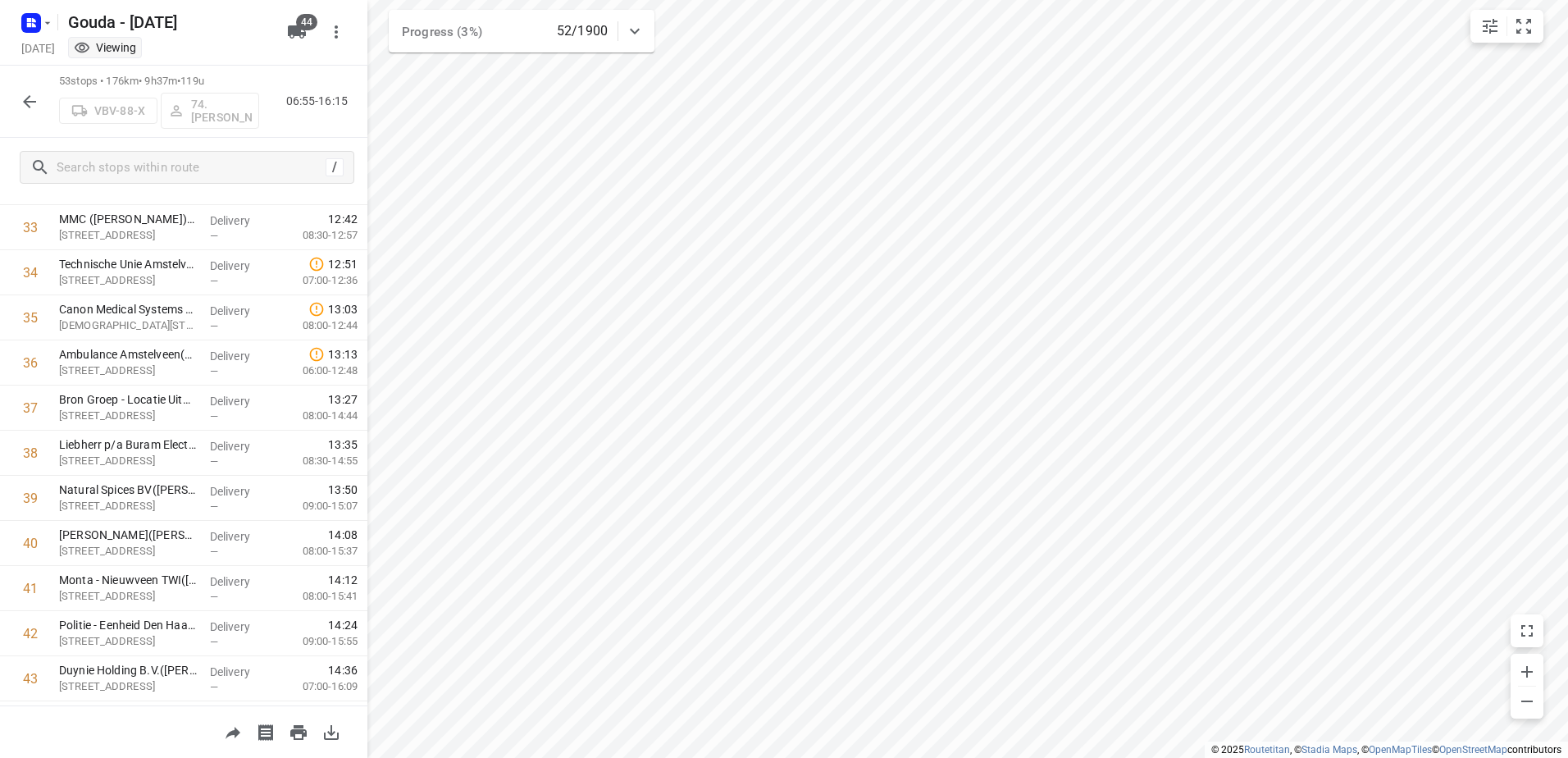
click at [22, 89] on button "button" at bounding box center [29, 101] width 32 height 32
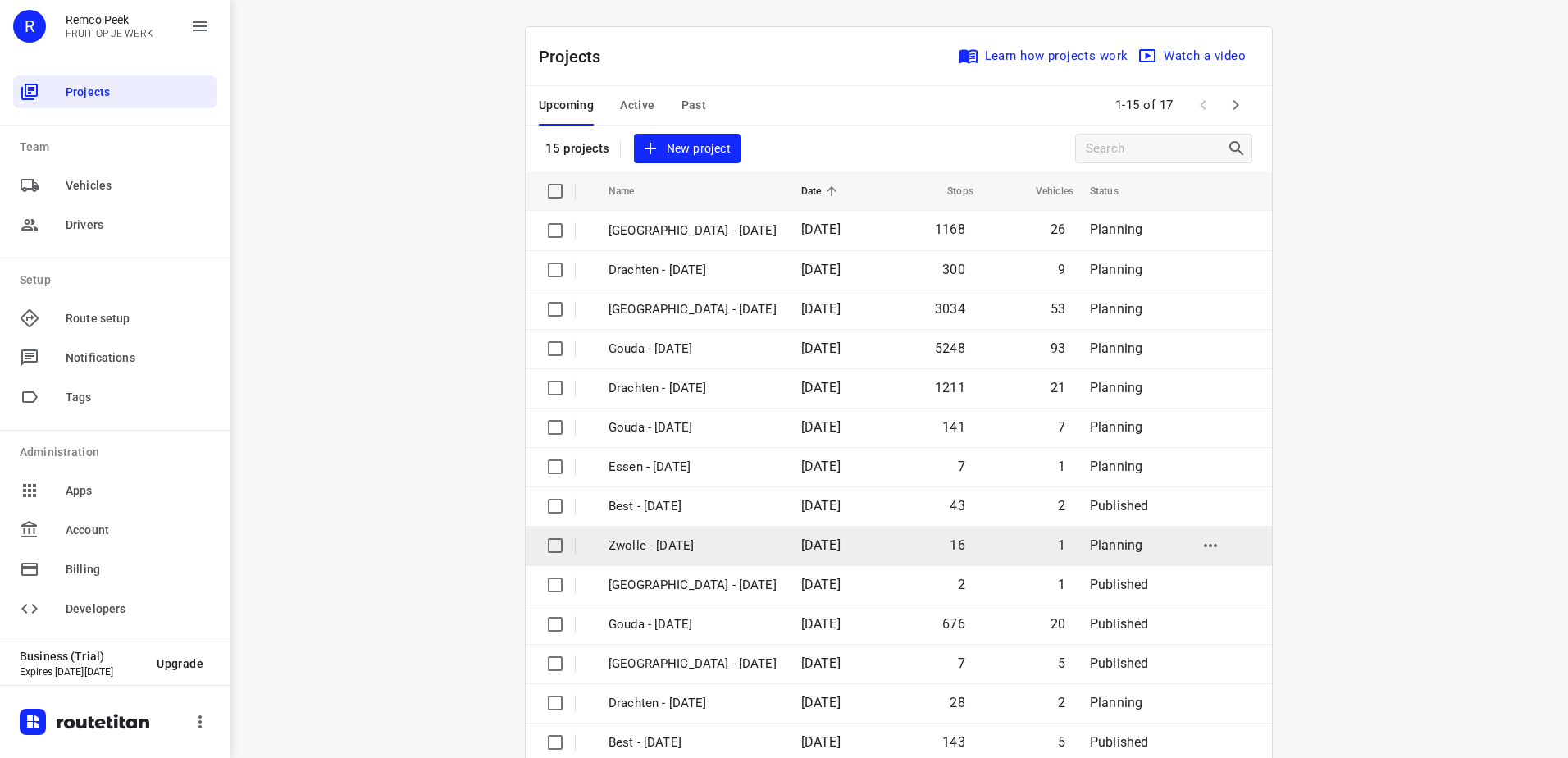
scroll to position [71, 0]
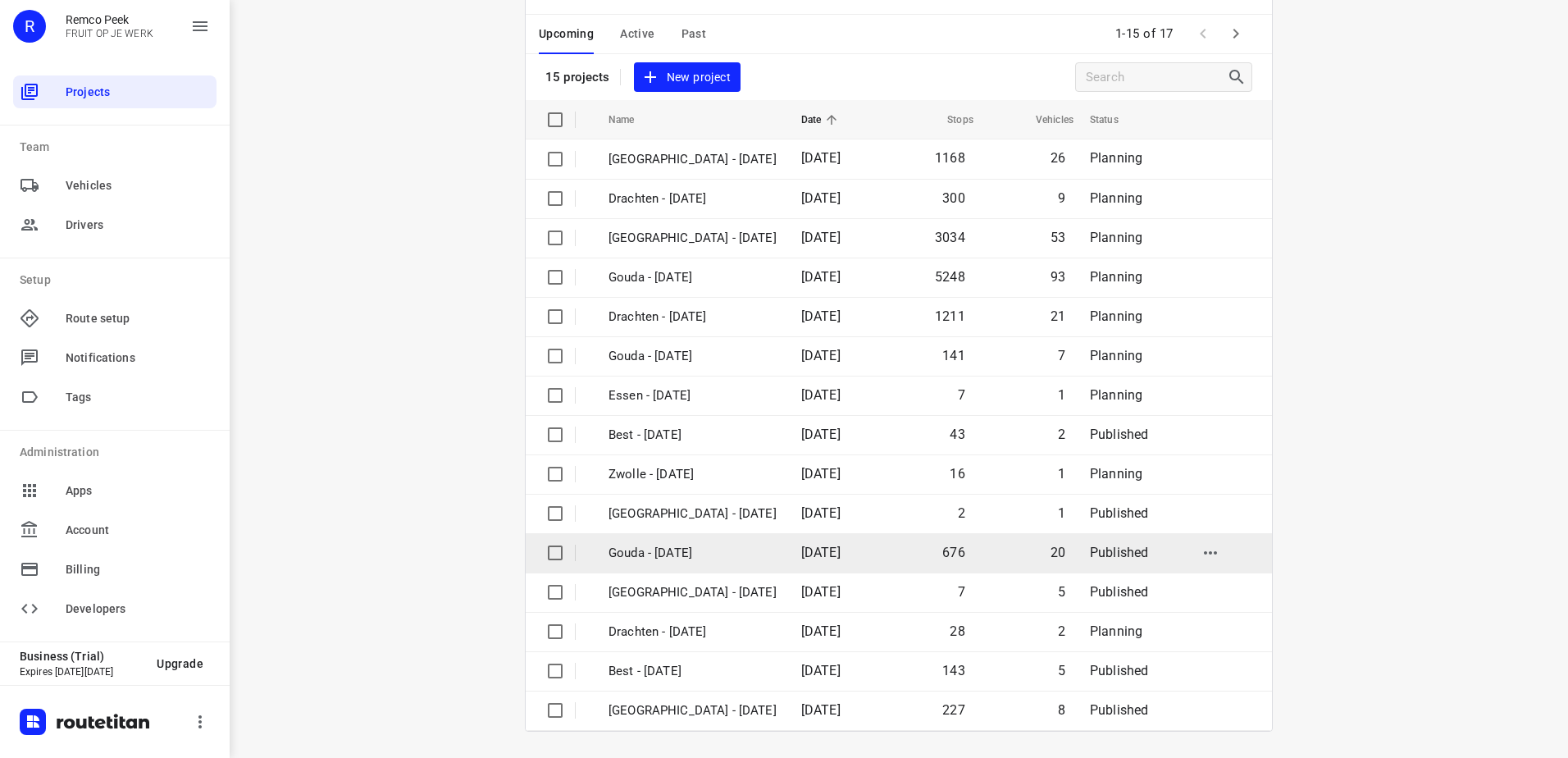
click at [780, 570] on td "Gouda - [DATE]" at bounding box center [690, 552] width 196 height 39
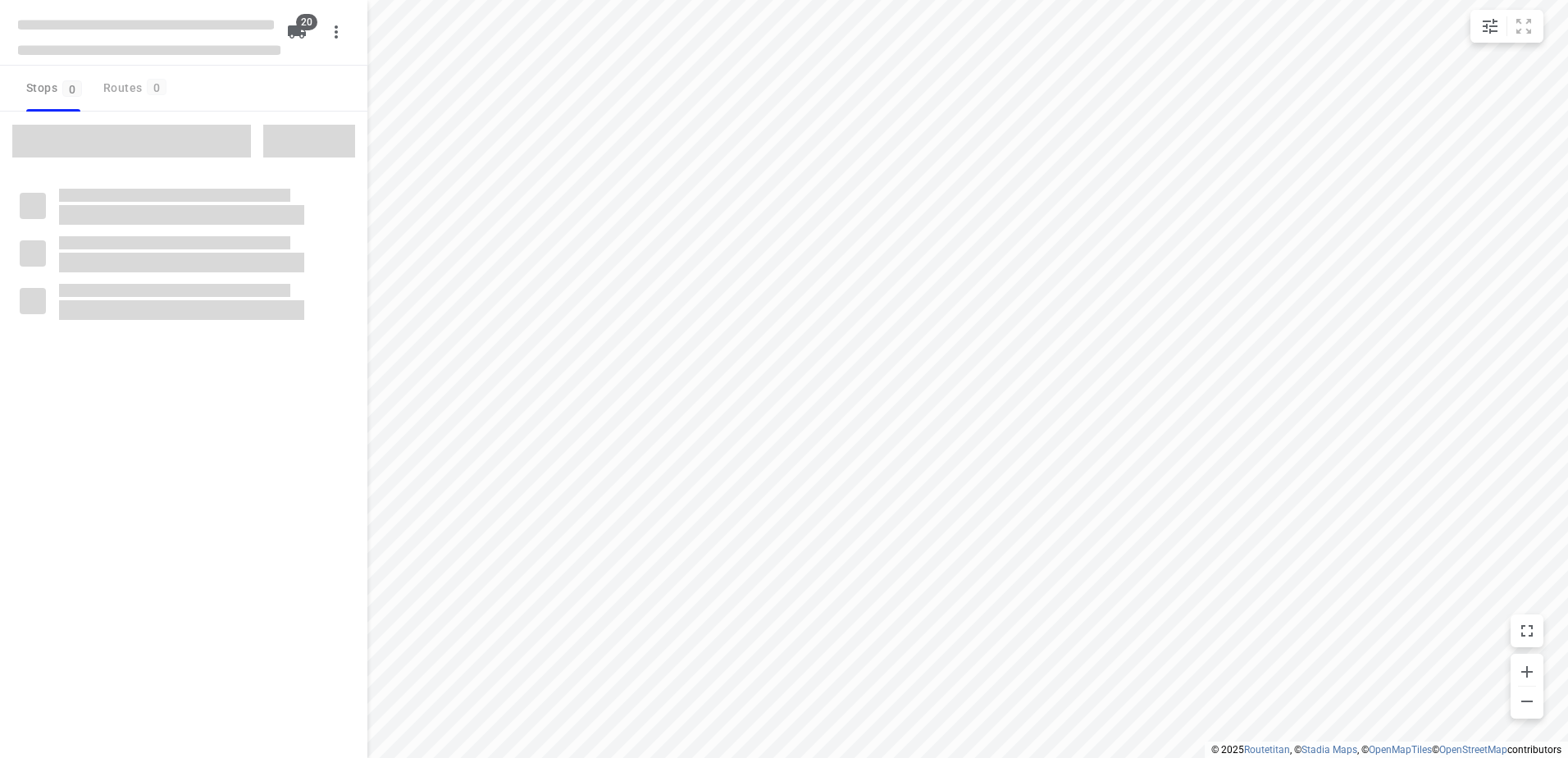
checkbox input "true"
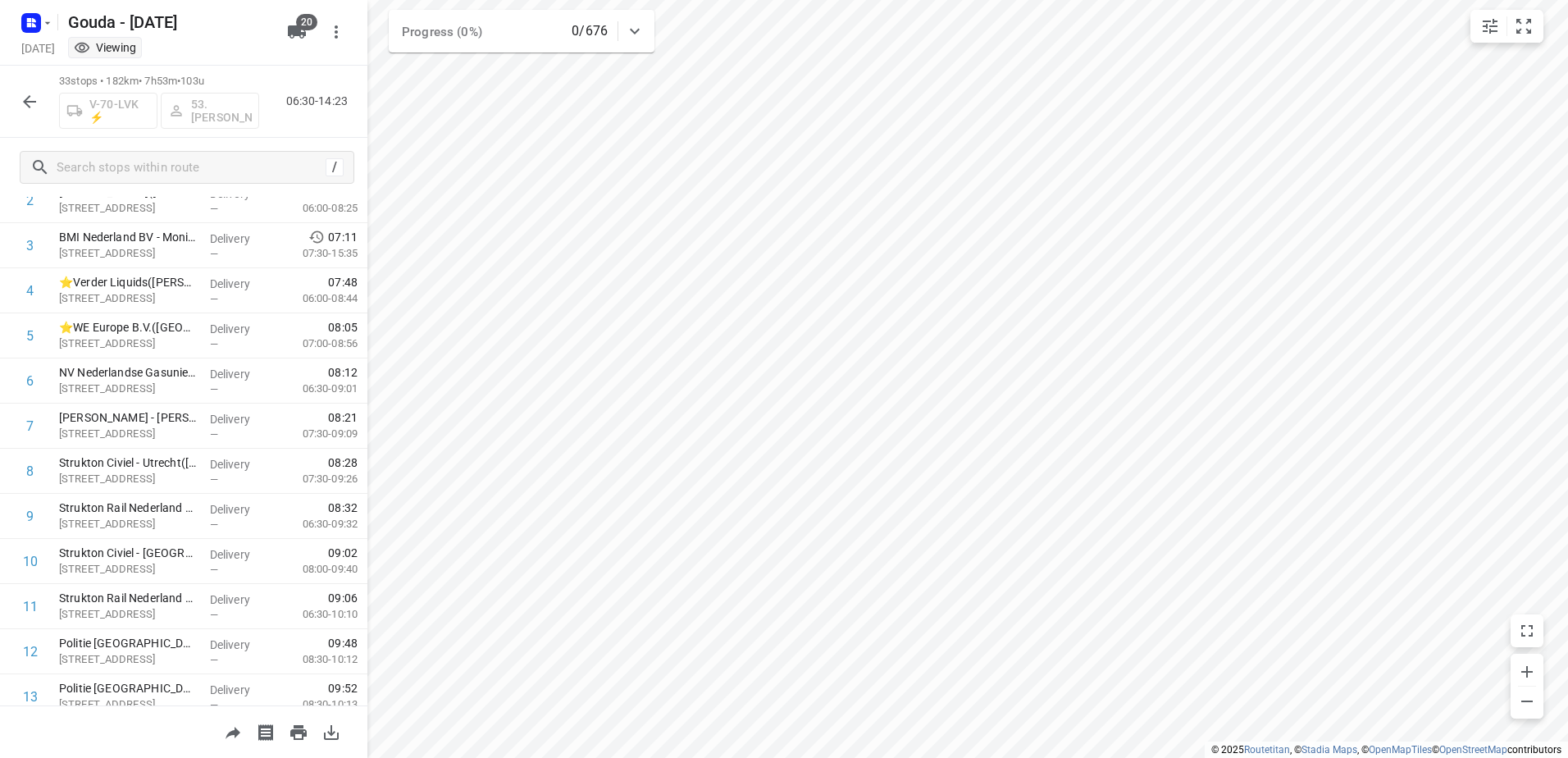
scroll to position [246, 0]
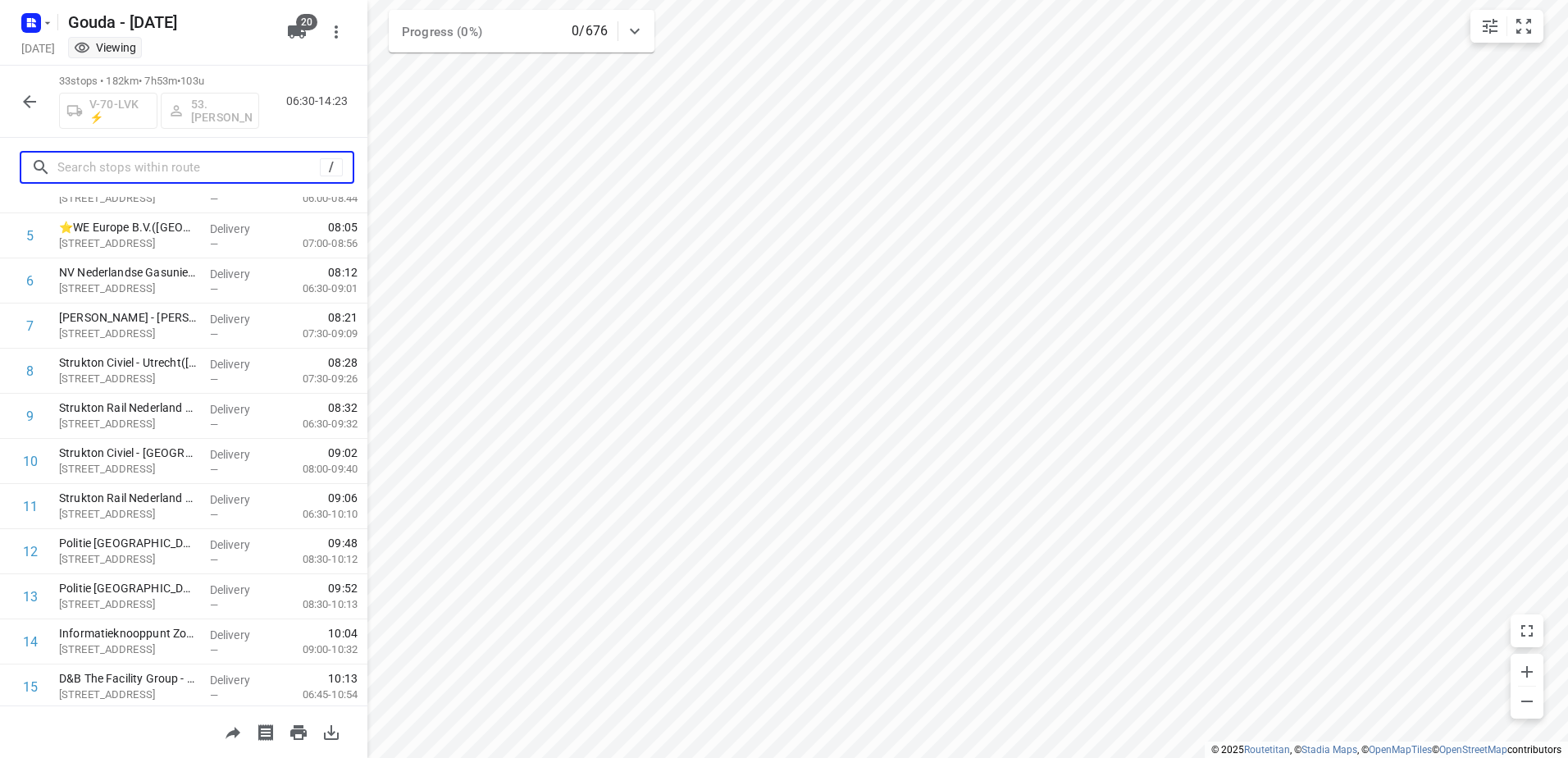
click at [212, 168] on input "text" at bounding box center [188, 167] width 262 height 25
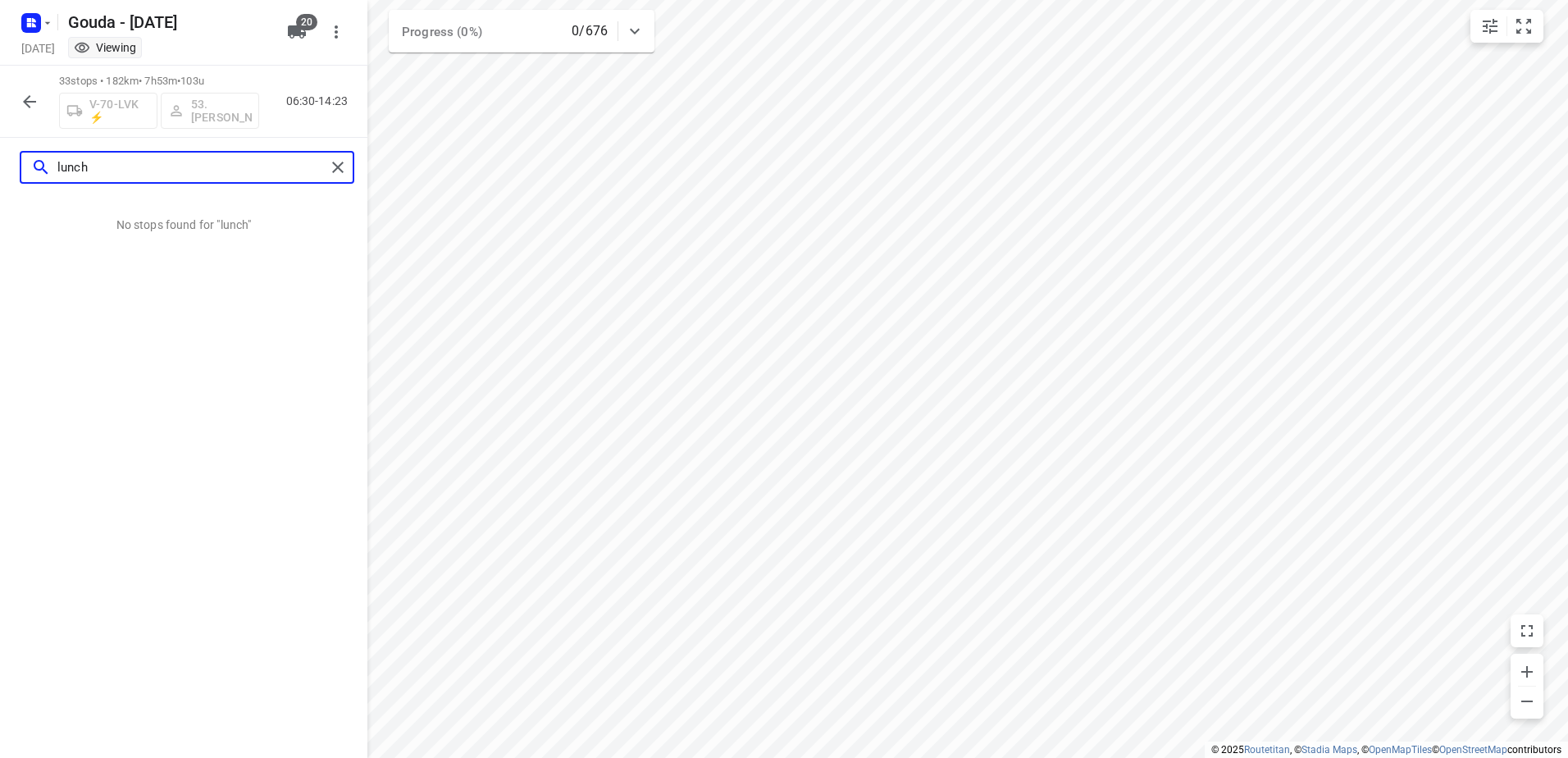
type input "lunch"
click at [38, 104] on icon "button" at bounding box center [29, 101] width 19 height 19
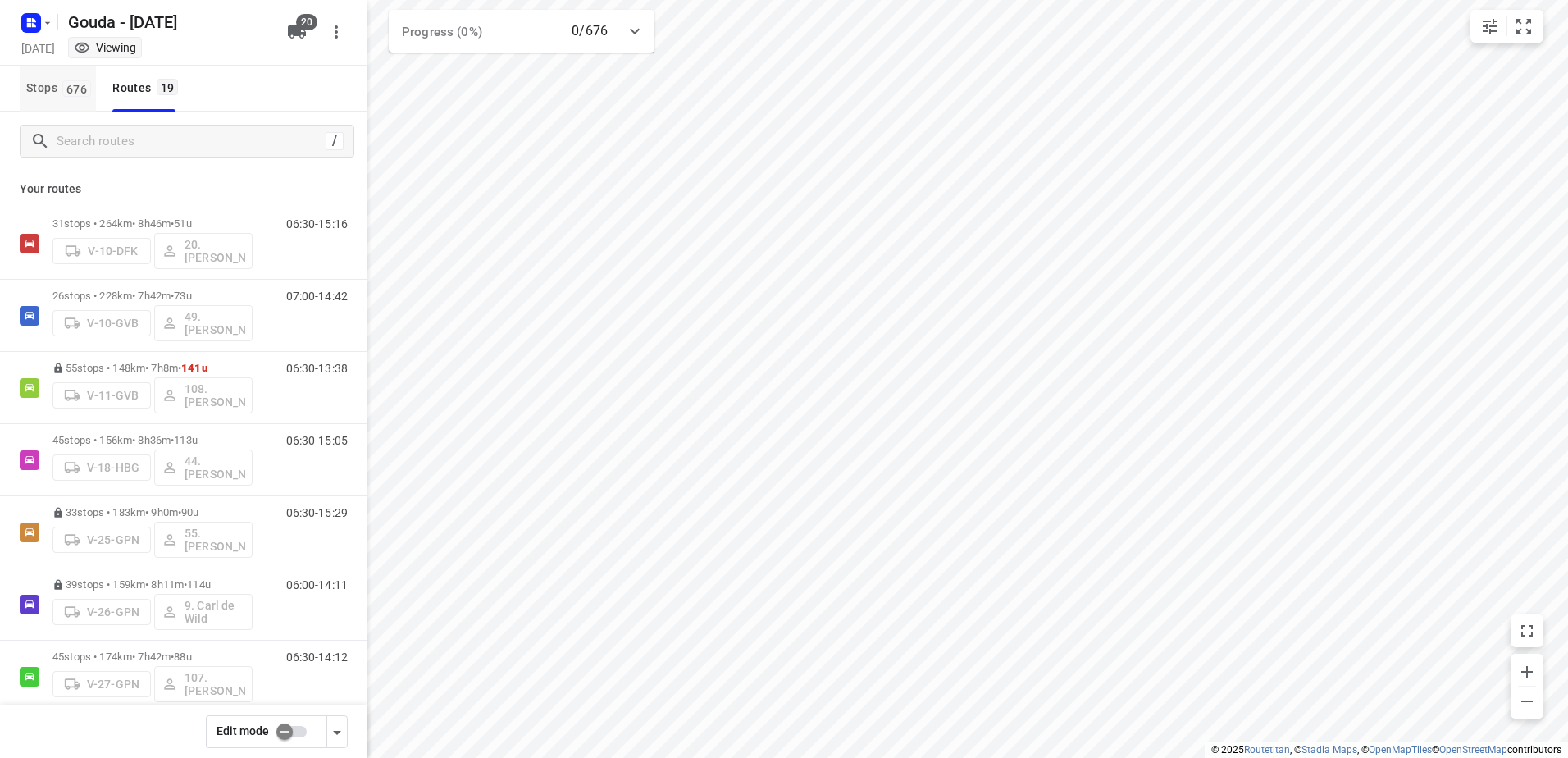
click at [62, 96] on span "Stops 676" at bounding box center [60, 88] width 70 height 20
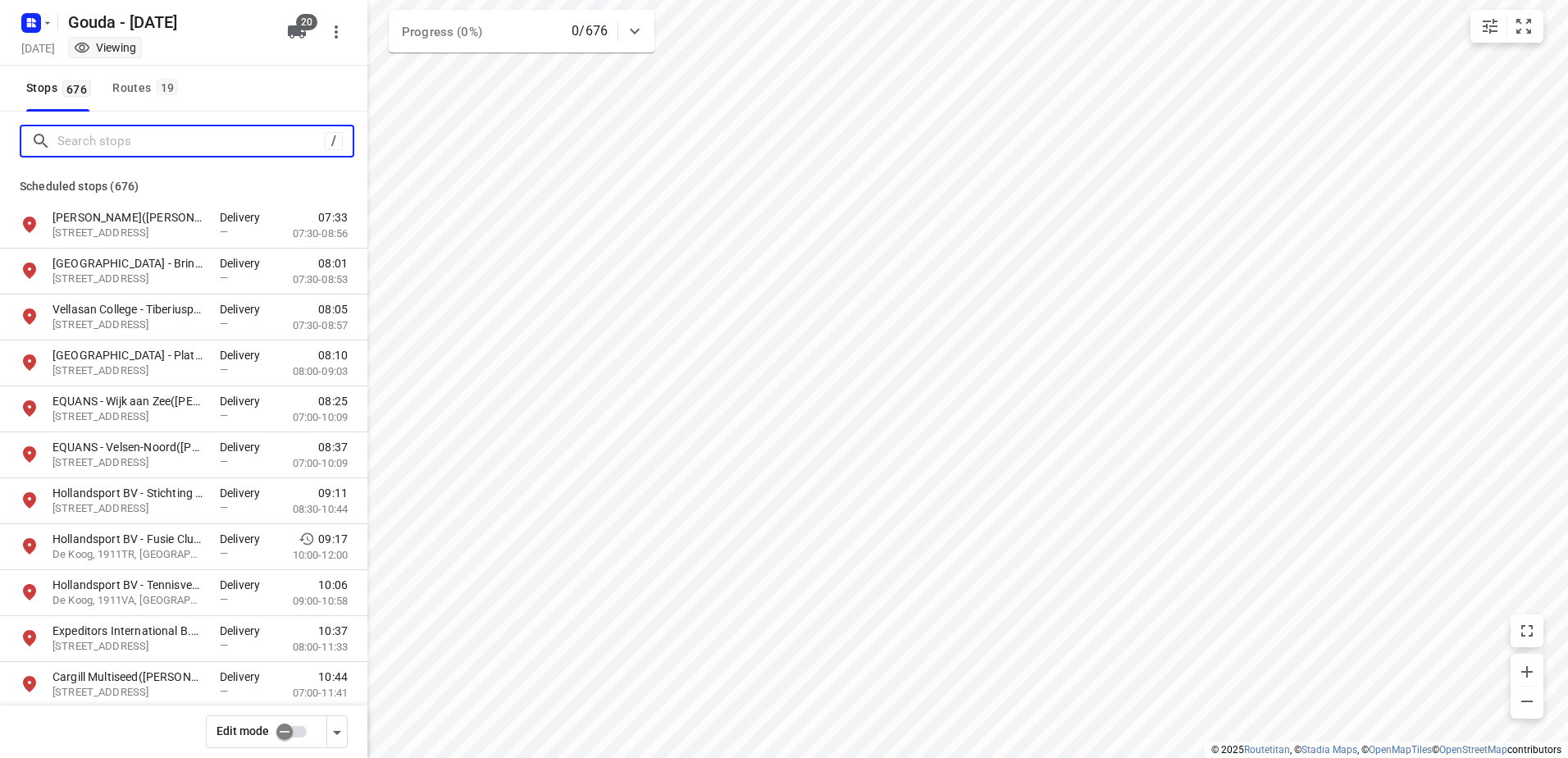
click at [125, 136] on input "Search stops" at bounding box center [191, 141] width 268 height 25
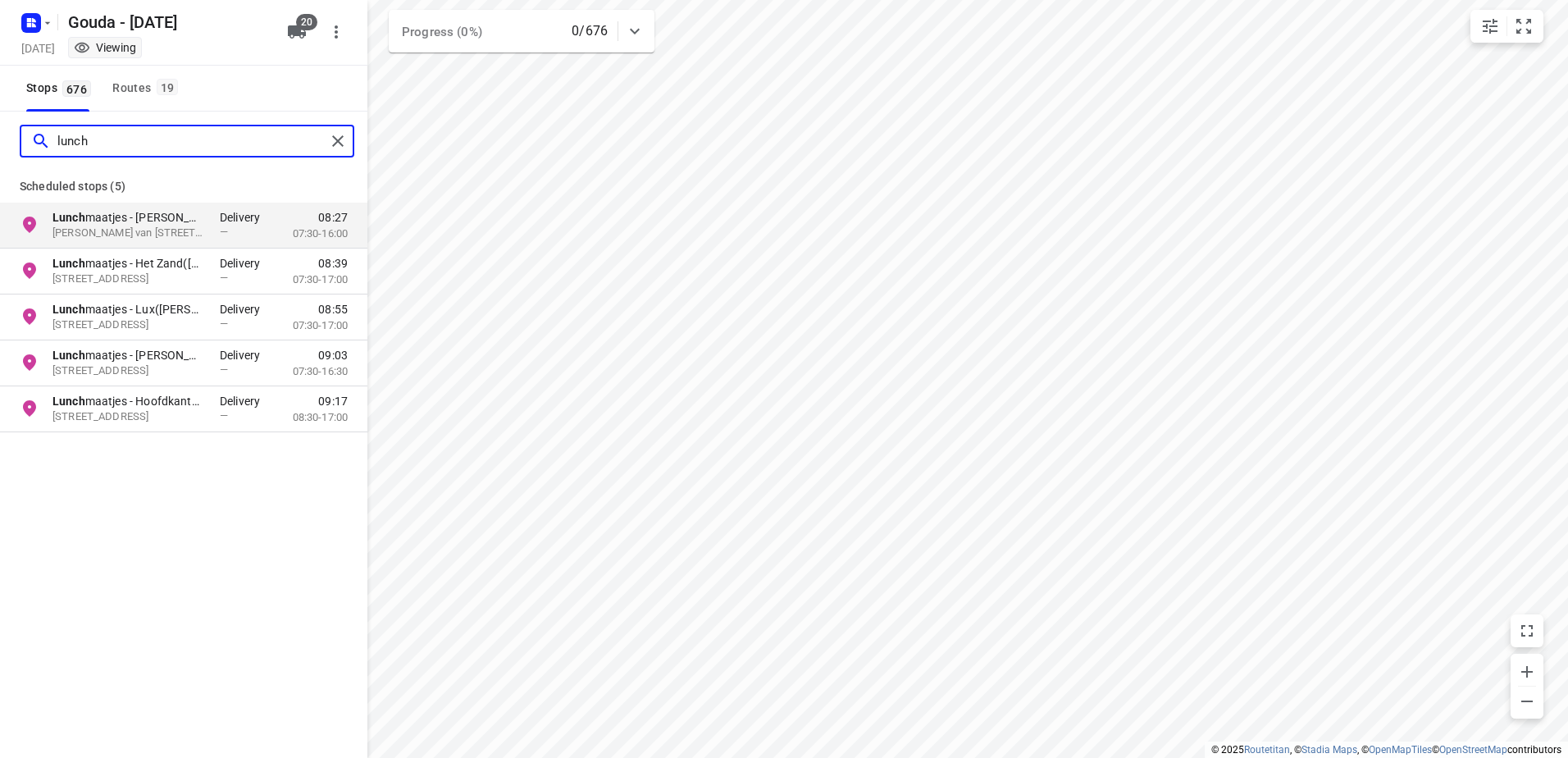
type input "lunch"
